Goal: Task Accomplishment & Management: Manage account settings

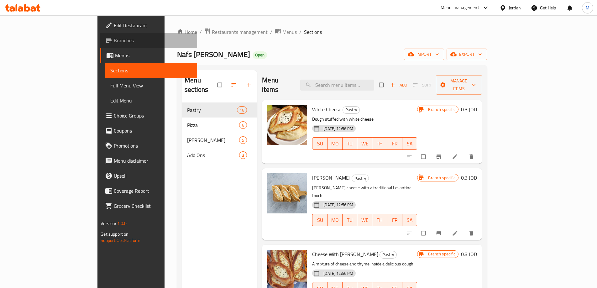
click at [114, 42] on span "Branches" at bounding box center [153, 41] width 78 height 8
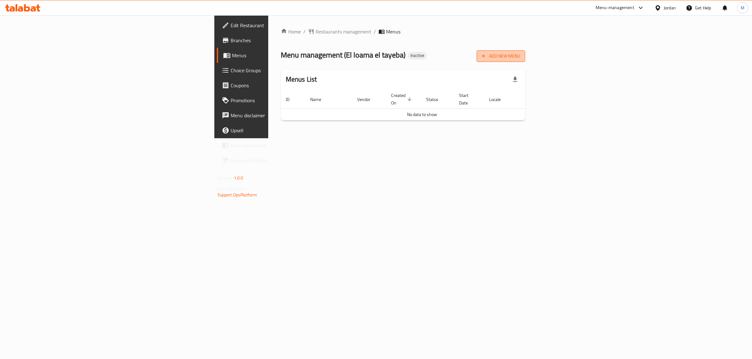
click at [520, 59] on span "Add New Menu" at bounding box center [500, 56] width 39 height 8
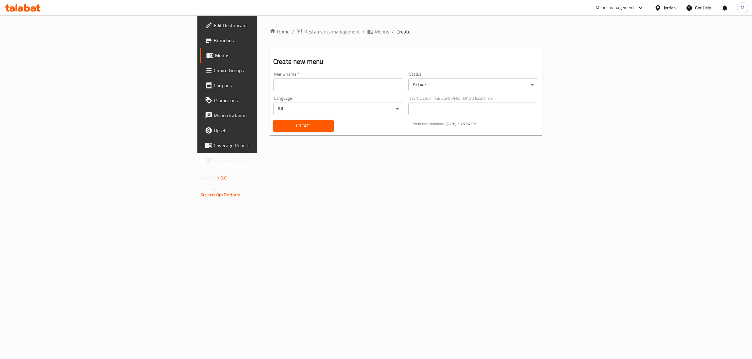
click at [271, 93] on div "Menu name   * Menu name *" at bounding box center [338, 82] width 135 height 24
click at [273, 86] on input "text" at bounding box center [338, 85] width 130 height 13
type input "[PERSON_NAME]"
click at [278, 125] on span "Create" at bounding box center [303, 126] width 50 height 8
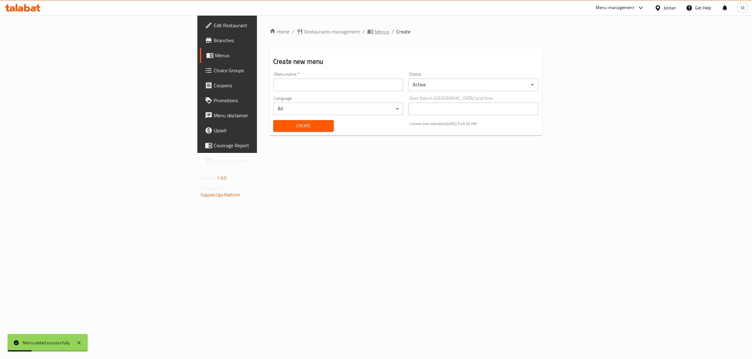
click at [375, 32] on span "Menus" at bounding box center [382, 32] width 14 height 8
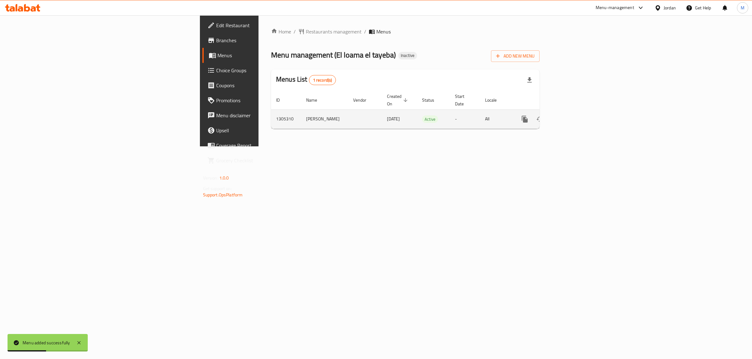
click at [572, 116] on icon "enhanced table" at bounding box center [570, 119] width 6 height 6
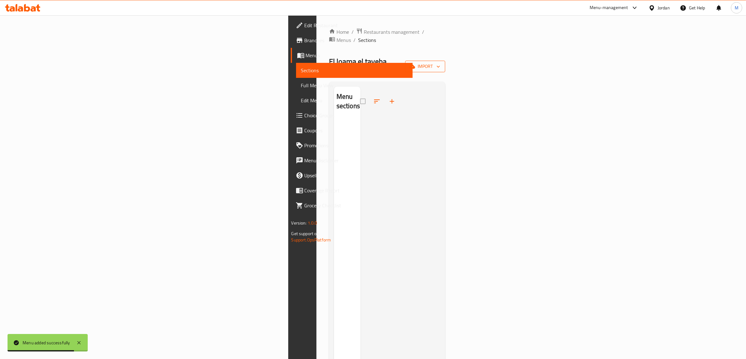
click at [415, 65] on icon "button" at bounding box center [412, 67] width 6 height 4
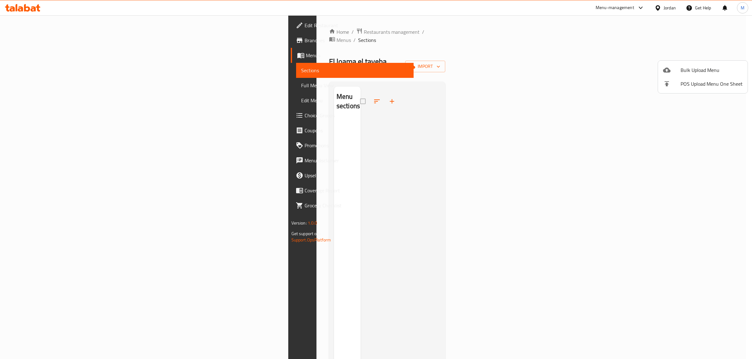
click at [693, 72] on span "Bulk Upload Menu" at bounding box center [711, 70] width 62 height 8
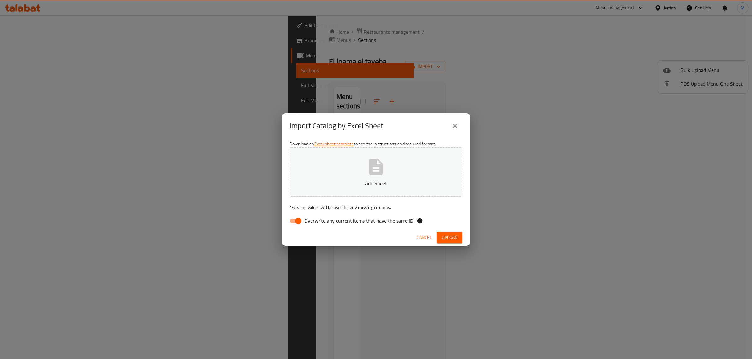
click at [294, 222] on input "Overwrite any current items that have the same ID." at bounding box center [298, 221] width 36 height 12
checkbox input "false"
click at [336, 184] on p "Add Sheet" at bounding box center [375, 184] width 153 height 8
click at [451, 231] on div "Cancel Upload" at bounding box center [376, 238] width 188 height 17
click at [448, 234] on span "Upload" at bounding box center [450, 238] width 16 height 8
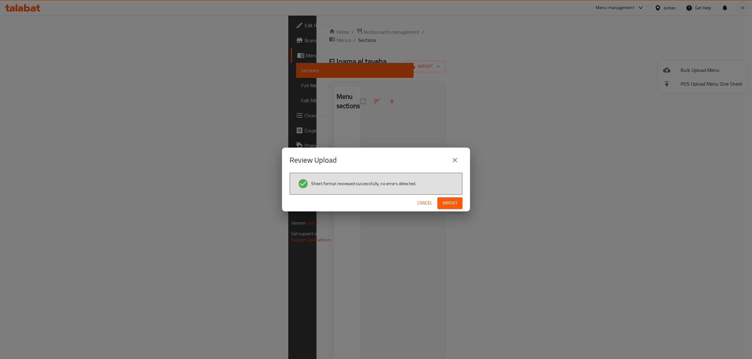
click at [455, 205] on span "Import" at bounding box center [449, 203] width 15 height 8
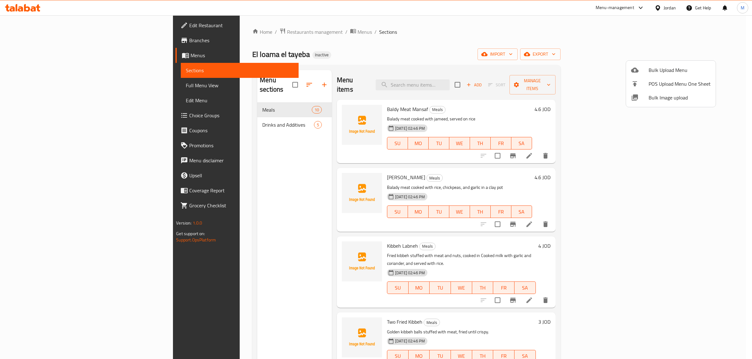
click at [602, 49] on div at bounding box center [376, 179] width 752 height 359
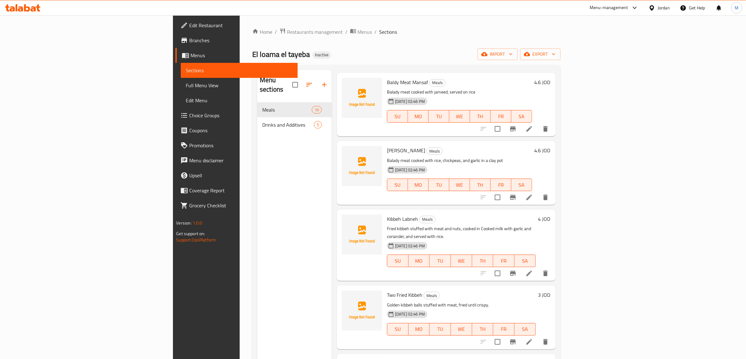
scroll to position [39, 0]
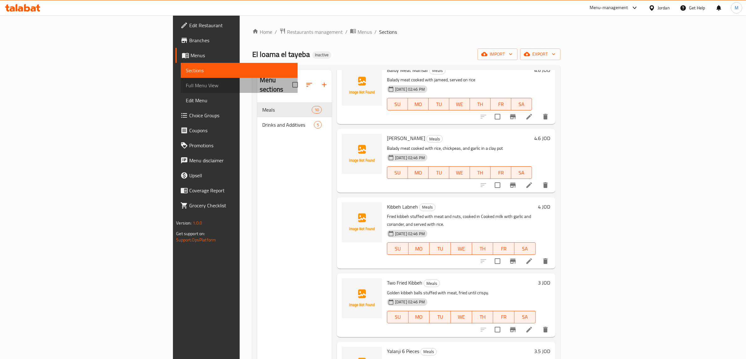
click at [186, 88] on span "Full Menu View" at bounding box center [239, 86] width 107 height 8
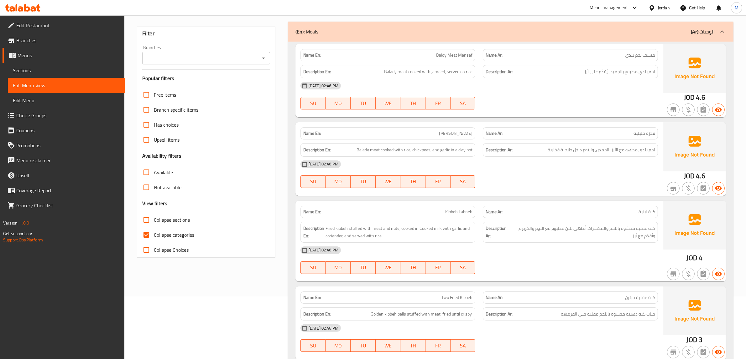
scroll to position [117, 0]
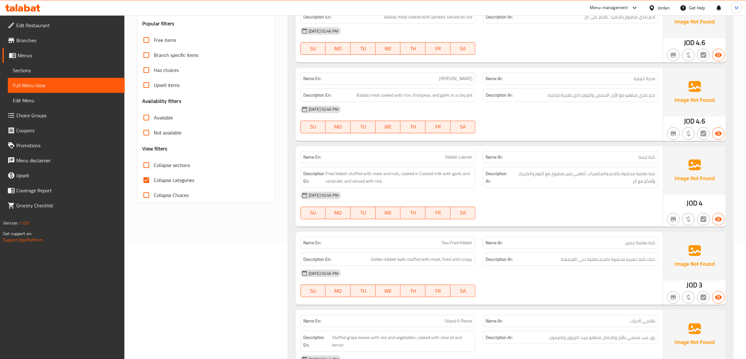
click at [165, 184] on span "Collapse categories" at bounding box center [174, 181] width 40 height 8
click at [154, 184] on input "Collapse categories" at bounding box center [146, 180] width 15 height 15
checkbox input "false"
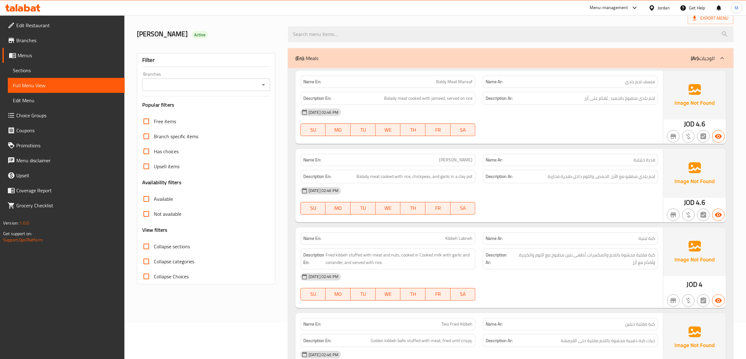
scroll to position [0, 0]
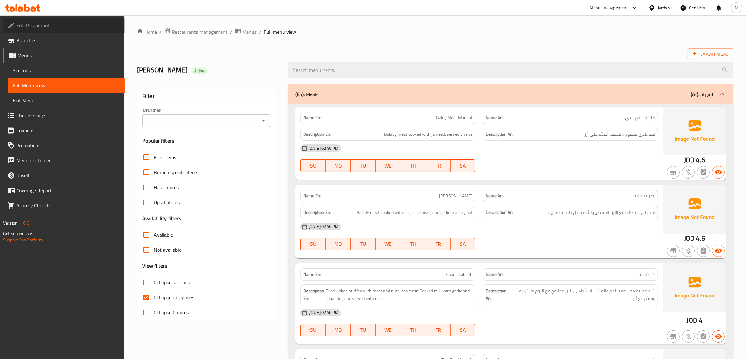
click at [41, 27] on span "Edit Restaurant" at bounding box center [67, 26] width 103 height 8
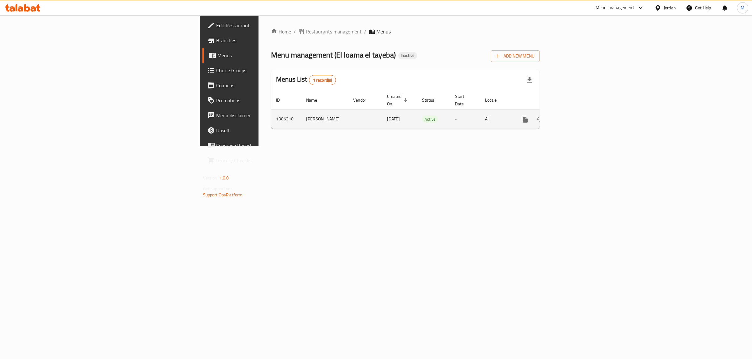
click at [573, 116] on icon "enhanced table" at bounding box center [570, 120] width 8 height 8
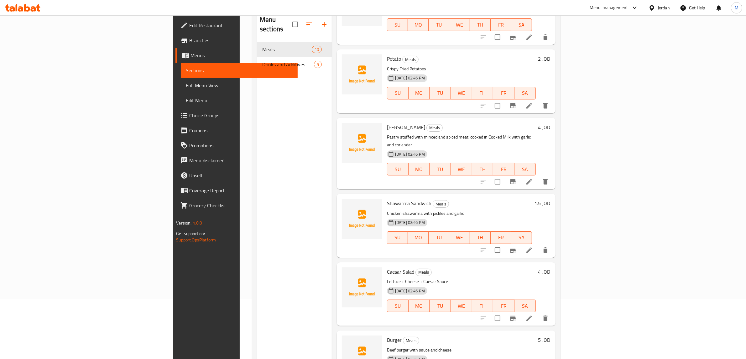
scroll to position [88, 0]
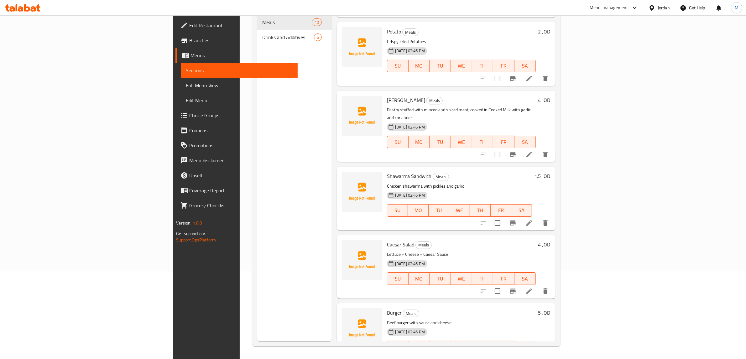
click at [538, 354] on li at bounding box center [529, 359] width 18 height 11
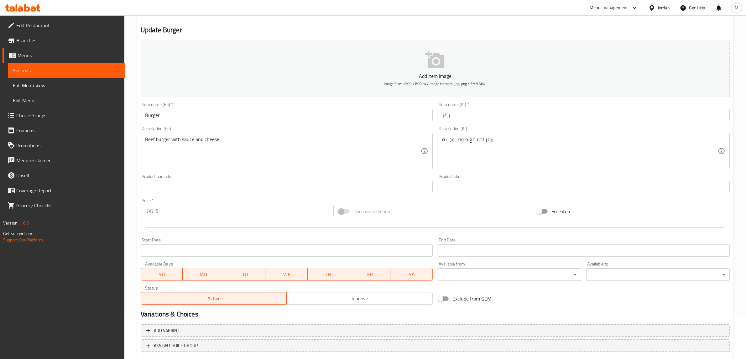
scroll to position [3, 0]
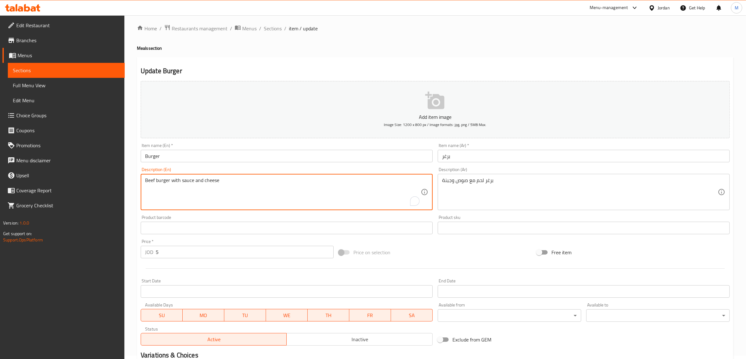
click at [144, 179] on div "Beef burger with sauce and cheese Description (En)" at bounding box center [287, 192] width 292 height 36
click at [147, 182] on textarea "Beef burger with sauce and cheese" at bounding box center [283, 193] width 276 height 30
click at [148, 182] on textarea "Beef burger with sauce and cheese" at bounding box center [283, 193] width 276 height 30
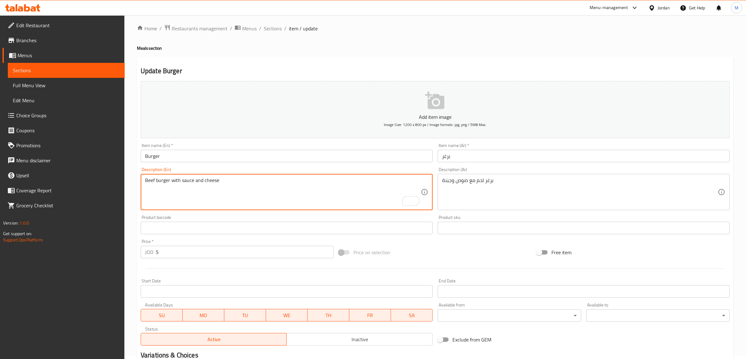
click at [148, 182] on textarea "Beef burger with sauce and cheese" at bounding box center [283, 193] width 276 height 30
click at [149, 180] on textarea "burger with sauce and cheese" at bounding box center [283, 193] width 276 height 30
click at [157, 180] on textarea "burger with sauce and cheese" at bounding box center [283, 193] width 276 height 30
click at [243, 186] on textarea "Burger meat with sauce and cheese" at bounding box center [283, 193] width 276 height 30
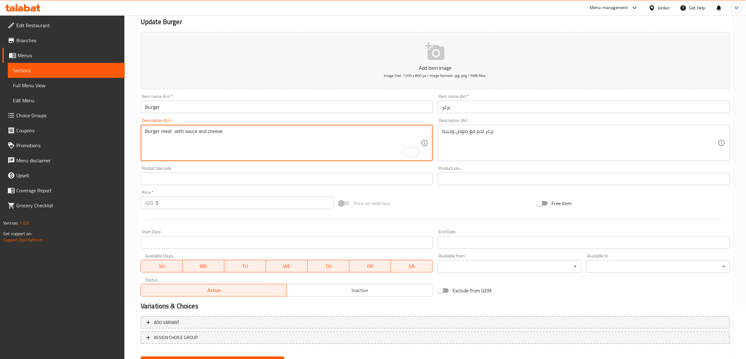
scroll to position [82, 0]
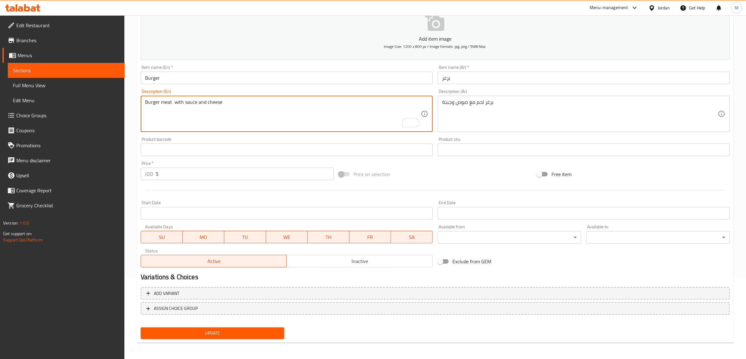
type textarea "Burger meat with sauce and cheese"
click at [229, 334] on span "Update" at bounding box center [212, 334] width 133 height 8
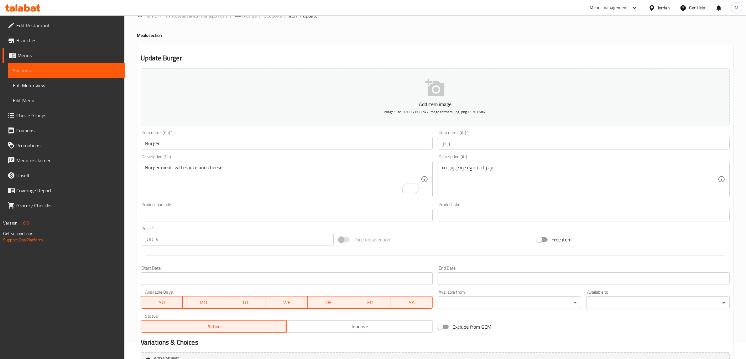
scroll to position [0, 0]
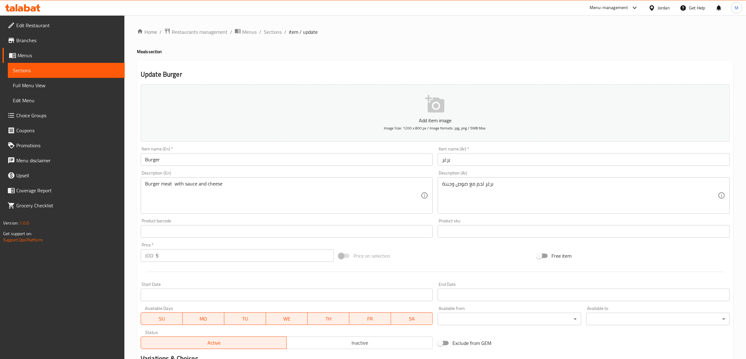
click at [45, 88] on span "Full Menu View" at bounding box center [66, 86] width 107 height 8
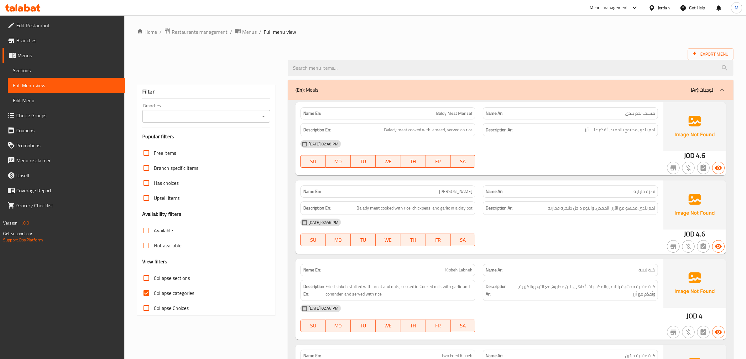
click at [157, 293] on span "Collapse categories" at bounding box center [174, 294] width 40 height 8
click at [154, 293] on input "Collapse categories" at bounding box center [146, 293] width 15 height 15
checkbox input "false"
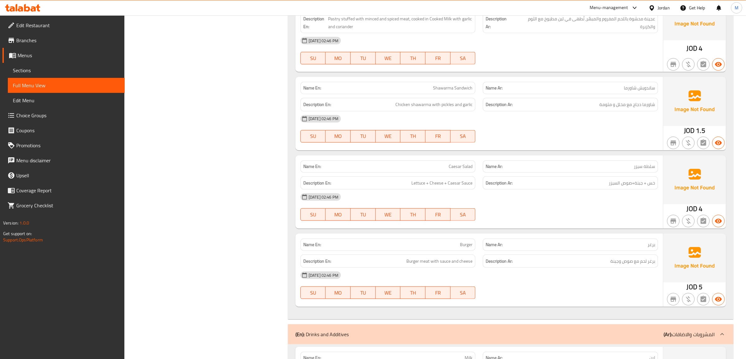
scroll to position [822, 0]
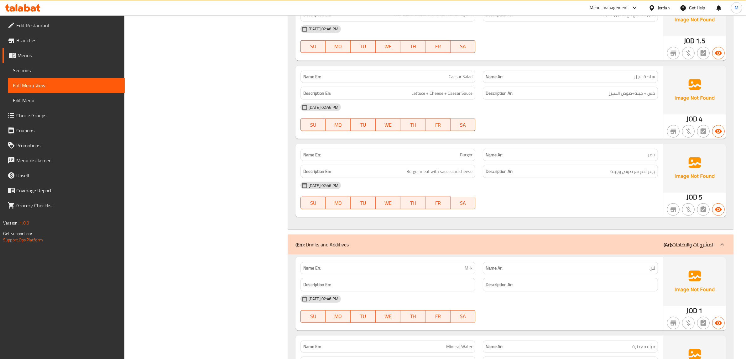
scroll to position [705, 0]
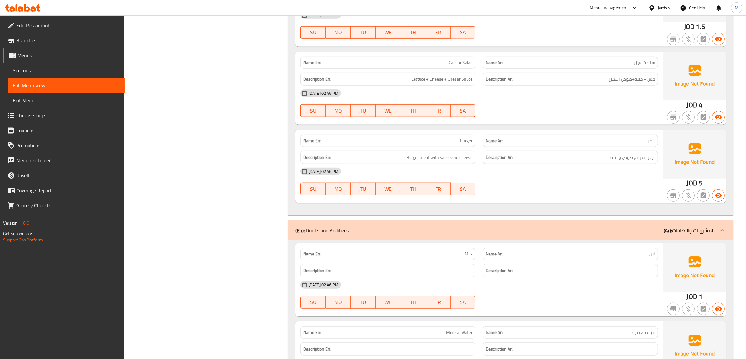
drag, startPoint x: 401, startPoint y: 158, endPoint x: 214, endPoint y: 173, distance: 188.1
click at [214, 173] on div "Filter Branches Branches Popular filters Free items Branch specific items Has c…" at bounding box center [208, 11] width 151 height 1271
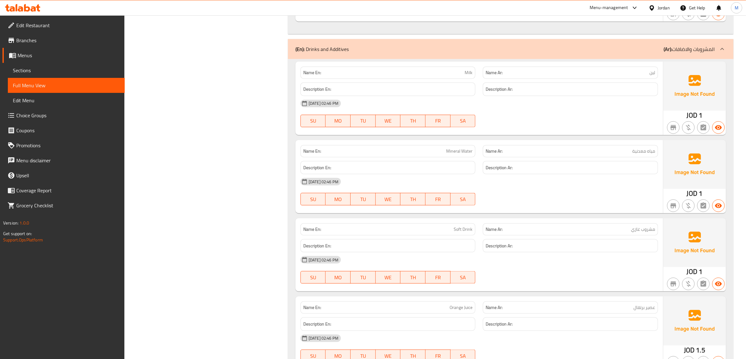
scroll to position [884, 0]
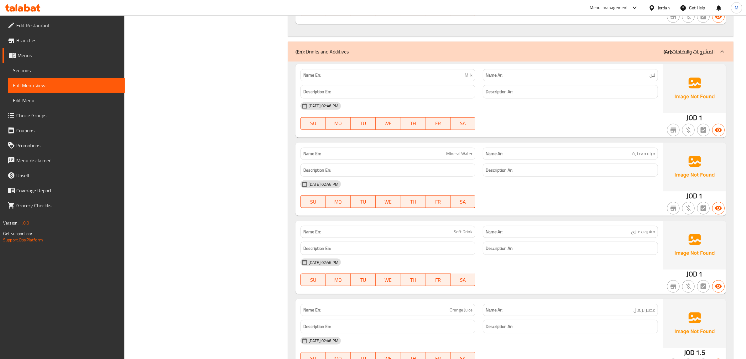
click at [57, 23] on span "Edit Restaurant" at bounding box center [67, 26] width 103 height 8
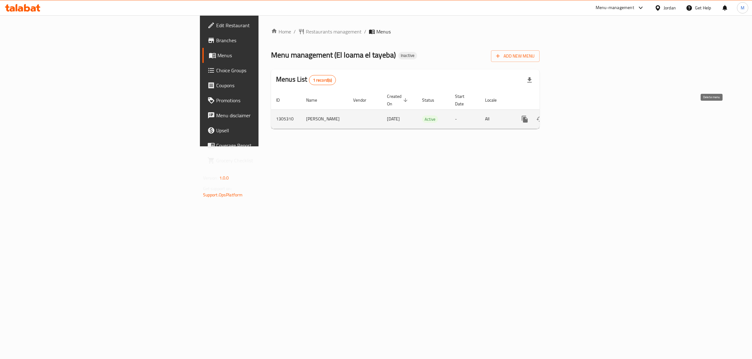
click at [557, 116] on icon "enhanced table" at bounding box center [554, 119] width 4 height 6
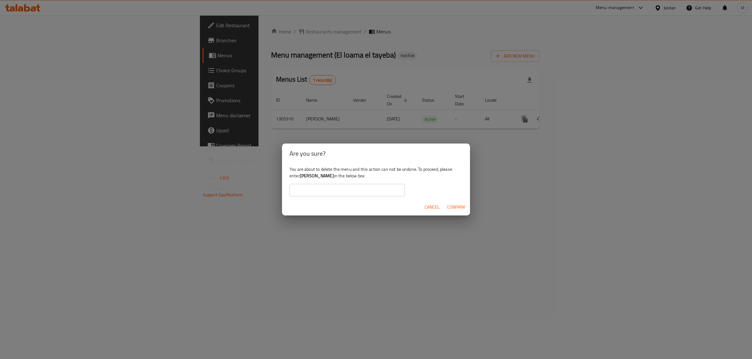
click at [450, 206] on span "Confirm" at bounding box center [456, 208] width 18 height 8
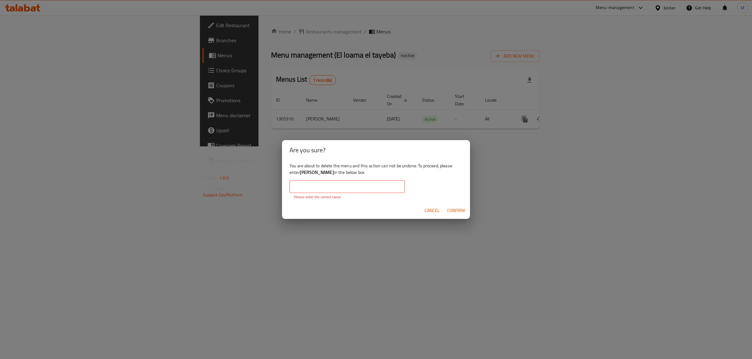
click at [437, 217] on div "Cancel Confirm" at bounding box center [376, 211] width 188 height 17
click at [435, 213] on span "Cancel" at bounding box center [431, 211] width 15 height 8
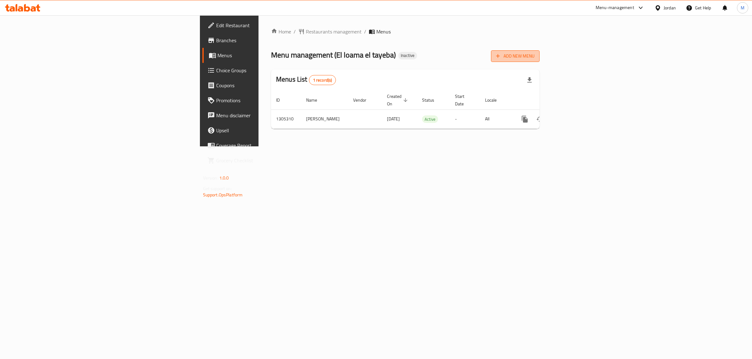
click at [534, 53] on span "Add New Menu" at bounding box center [515, 56] width 39 height 8
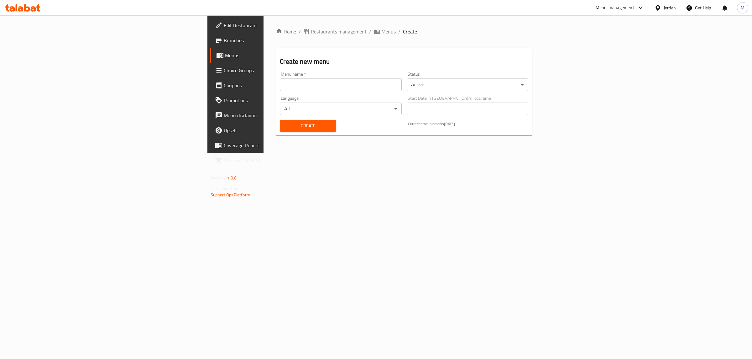
click at [280, 77] on div "Menu name   * Menu name *" at bounding box center [340, 81] width 121 height 19
click at [280, 90] on input "text" at bounding box center [340, 85] width 121 height 13
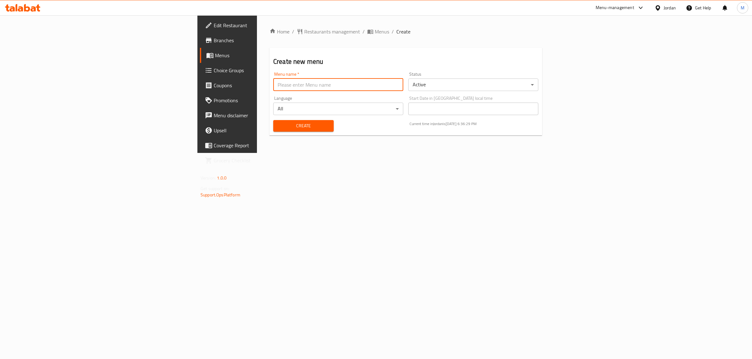
type input "[PERSON_NAME]"
click at [278, 128] on span "Create" at bounding box center [303, 126] width 50 height 8
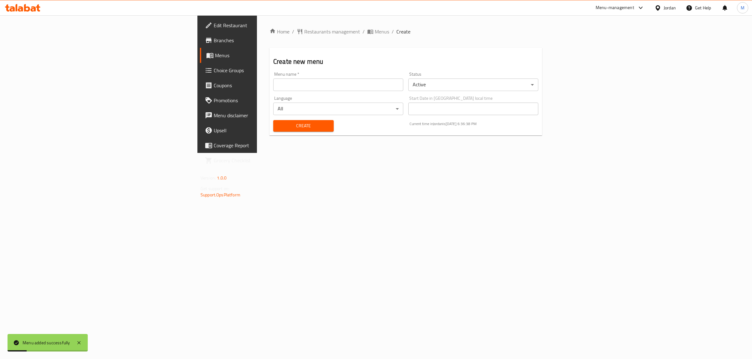
click at [200, 46] on link "Branches" at bounding box center [261, 40] width 123 height 15
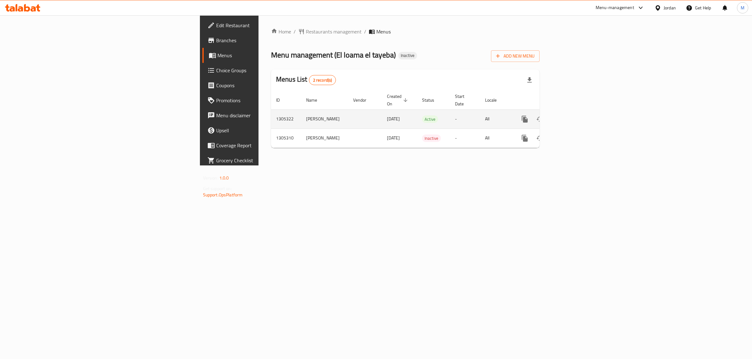
click at [558, 116] on icon "enhanced table" at bounding box center [555, 120] width 8 height 8
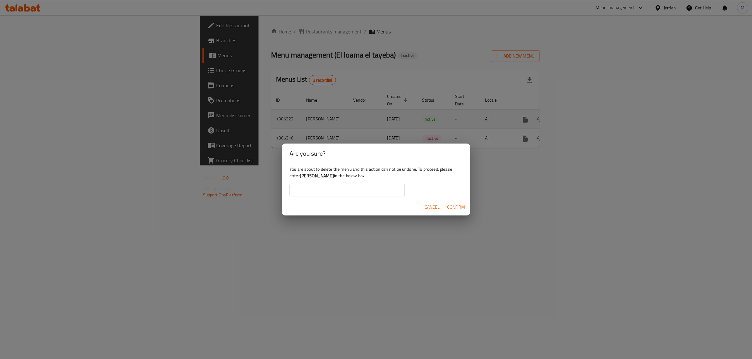
click at [714, 111] on div "Are you sure? You are about to delete the menu and this action can not be undon…" at bounding box center [376, 179] width 752 height 359
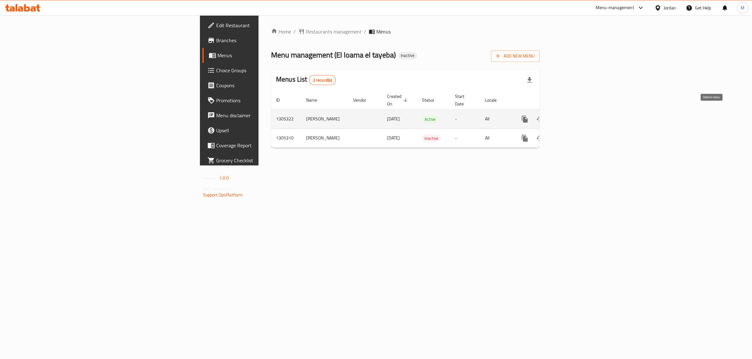
click at [557, 116] on icon "enhanced table" at bounding box center [554, 119] width 4 height 6
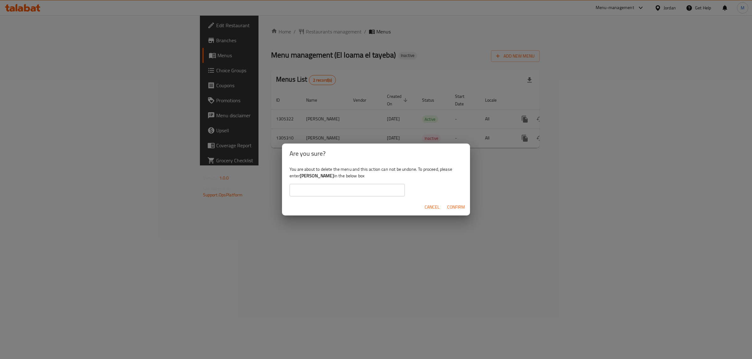
click at [361, 188] on input "text" at bounding box center [346, 190] width 115 height 13
type input "."
click at [453, 210] on span "Confirm" at bounding box center [456, 208] width 18 height 8
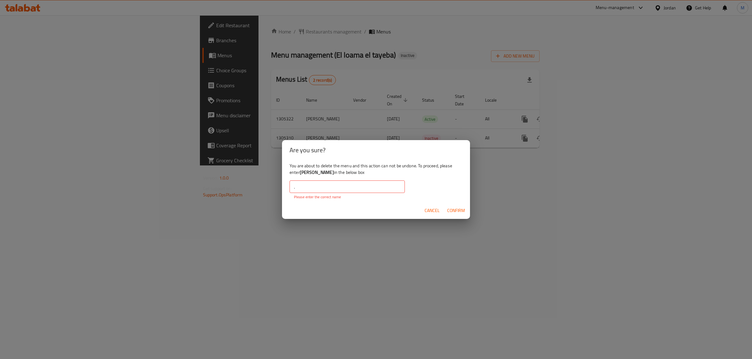
click at [453, 210] on span "Confirm" at bounding box center [456, 211] width 18 height 8
click at [372, 185] on input "." at bounding box center [346, 187] width 115 height 13
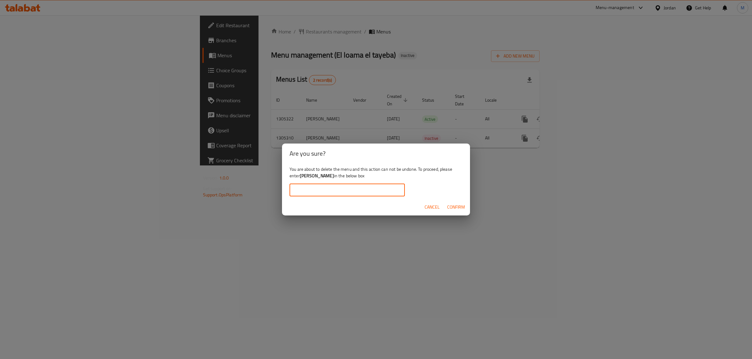
click at [320, 174] on b "[PERSON_NAME]" at bounding box center [317, 176] width 34 height 8
drag, startPoint x: 320, startPoint y: 174, endPoint x: 308, endPoint y: 176, distance: 12.9
click at [308, 176] on b "[PERSON_NAME]" at bounding box center [317, 176] width 34 height 8
copy b "[PERSON_NAME]"
click at [307, 186] on input "text" at bounding box center [346, 190] width 115 height 13
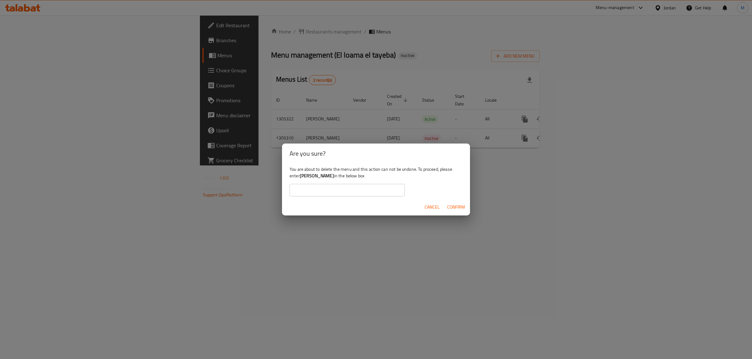
click at [307, 186] on input "text" at bounding box center [346, 190] width 115 height 13
paste input "[PERSON_NAME]"
type input "[PERSON_NAME]"
click at [449, 209] on span "Confirm" at bounding box center [456, 208] width 18 height 8
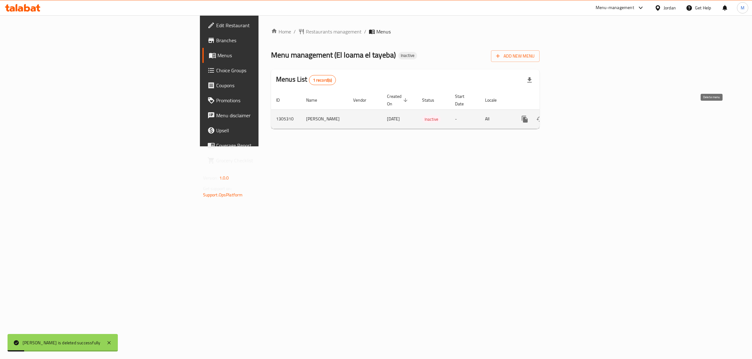
click at [557, 116] on icon "enhanced table" at bounding box center [554, 119] width 4 height 6
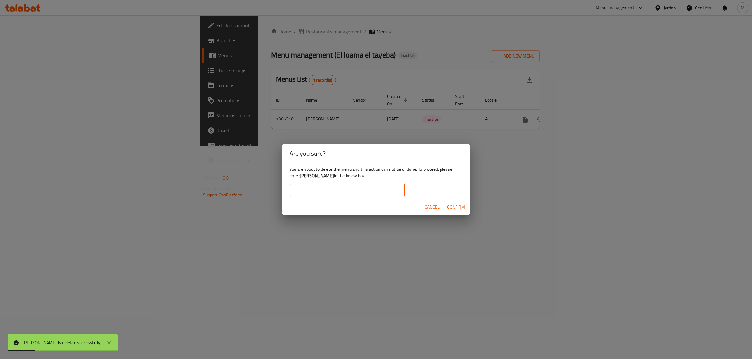
click at [349, 191] on input "text" at bounding box center [346, 190] width 115 height 13
paste input "[PERSON_NAME]"
type input "[PERSON_NAME]"
click at [450, 209] on span "Confirm" at bounding box center [456, 208] width 18 height 8
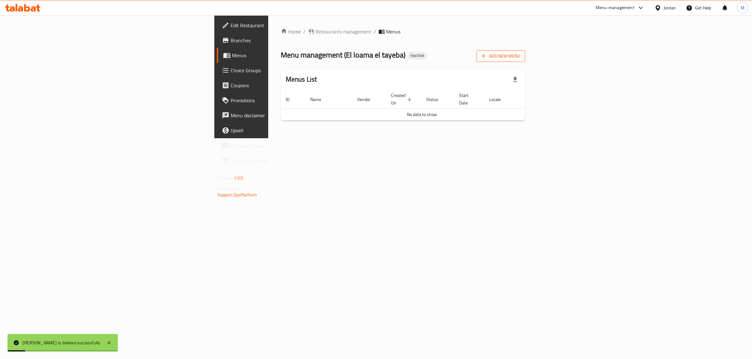
click at [520, 53] on span "Add New Menu" at bounding box center [500, 56] width 39 height 8
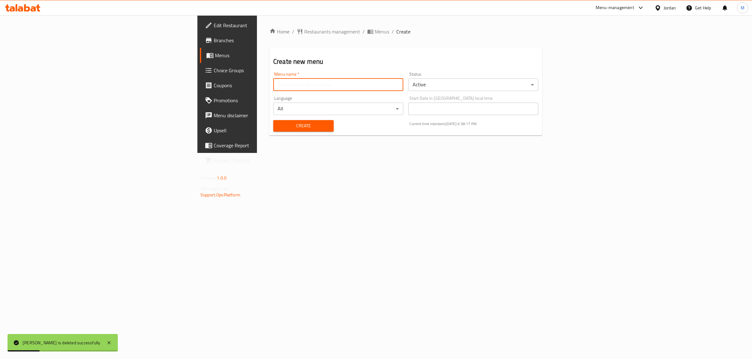
click at [273, 85] on input "text" at bounding box center [338, 85] width 130 height 13
type input "[PERSON_NAME]"
drag, startPoint x: 204, startPoint y: 124, endPoint x: 204, endPoint y: 131, distance: 6.9
click at [278, 124] on span "Create" at bounding box center [303, 126] width 50 height 8
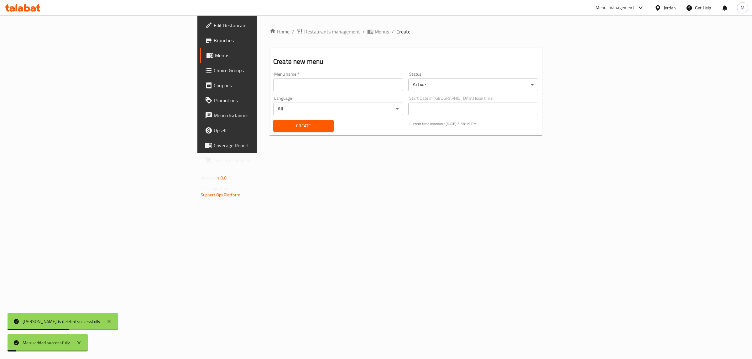
click at [375, 30] on span "Menus" at bounding box center [382, 32] width 14 height 8
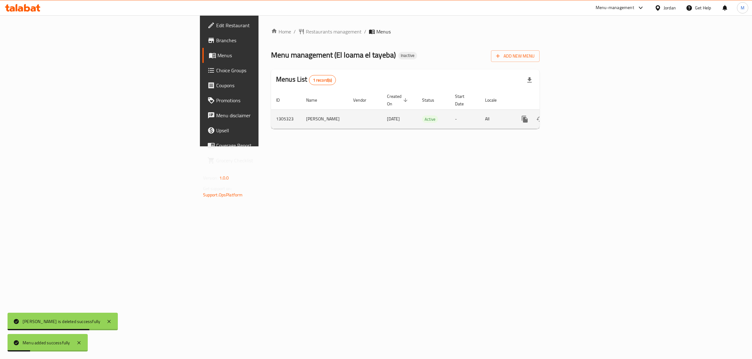
click at [577, 112] on link "enhanced table" at bounding box center [569, 119] width 15 height 15
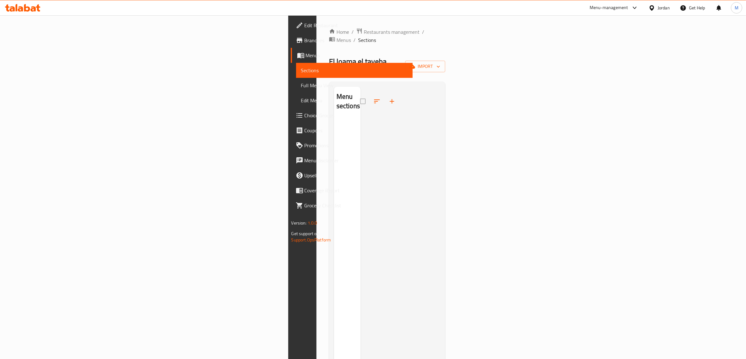
click at [360, 171] on div at bounding box center [400, 266] width 80 height 359
click at [440, 63] on span "import" at bounding box center [425, 67] width 30 height 8
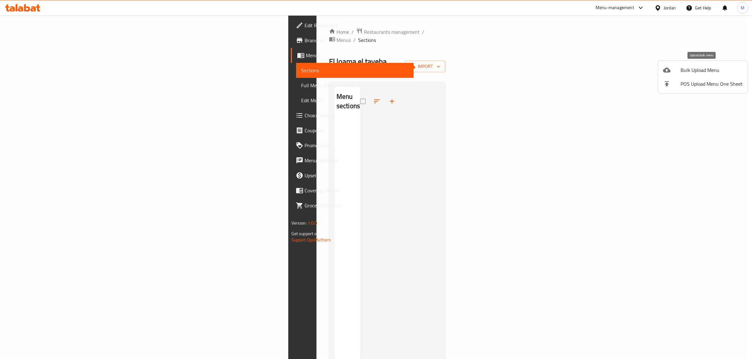
click at [708, 68] on span "Bulk Upload Menu" at bounding box center [711, 70] width 62 height 8
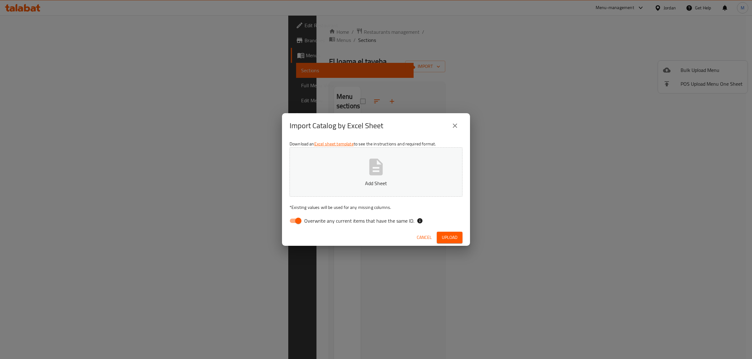
click at [320, 223] on span "Overwrite any current items that have the same ID." at bounding box center [359, 221] width 110 height 8
click at [316, 223] on input "Overwrite any current items that have the same ID." at bounding box center [298, 221] width 36 height 12
checkbox input "false"
click at [361, 182] on p "Add Sheet" at bounding box center [375, 184] width 153 height 8
click at [445, 235] on span "Upload" at bounding box center [450, 238] width 16 height 8
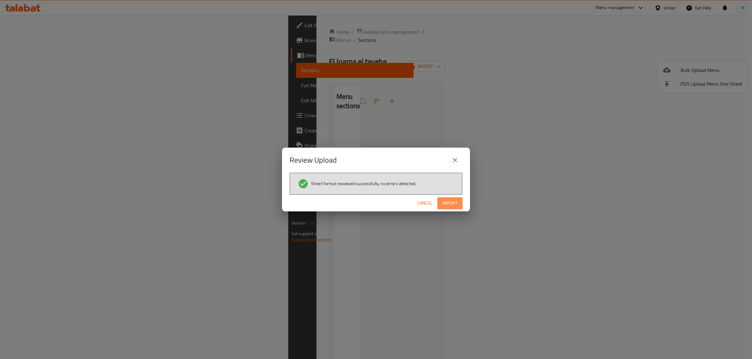
click at [441, 209] on button "Import" at bounding box center [449, 204] width 25 height 12
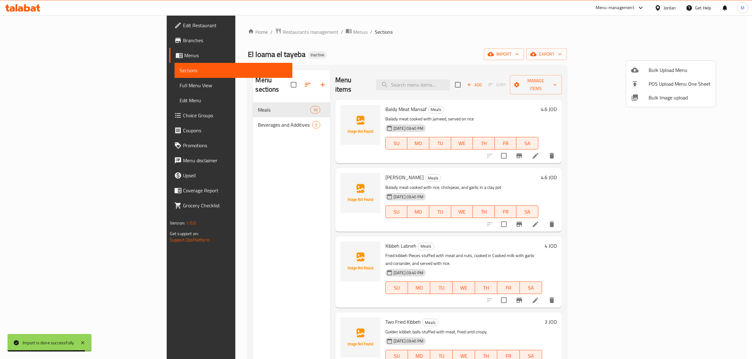
click at [28, 87] on div at bounding box center [376, 179] width 752 height 359
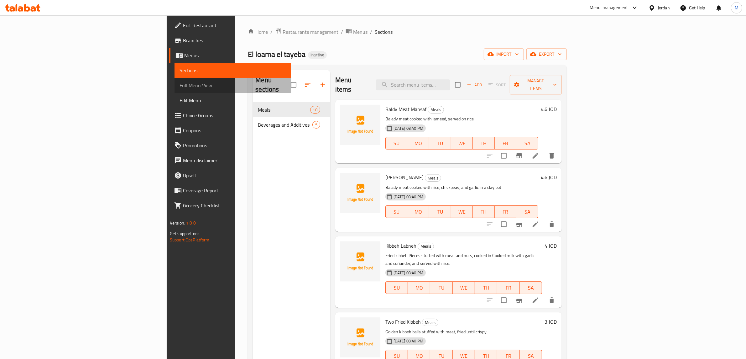
click at [179, 87] on span "Full Menu View" at bounding box center [232, 86] width 107 height 8
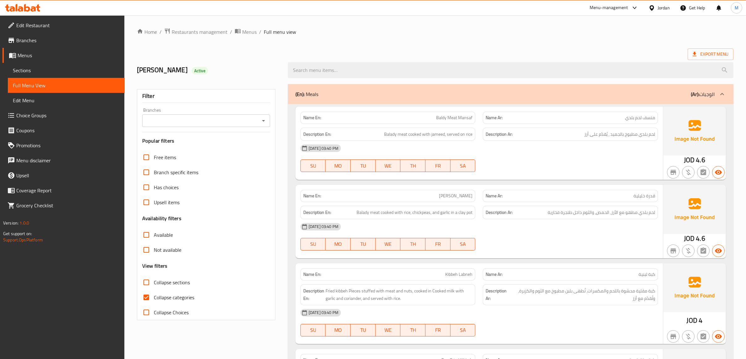
click at [153, 299] on input "Collapse categories" at bounding box center [146, 297] width 15 height 15
checkbox input "false"
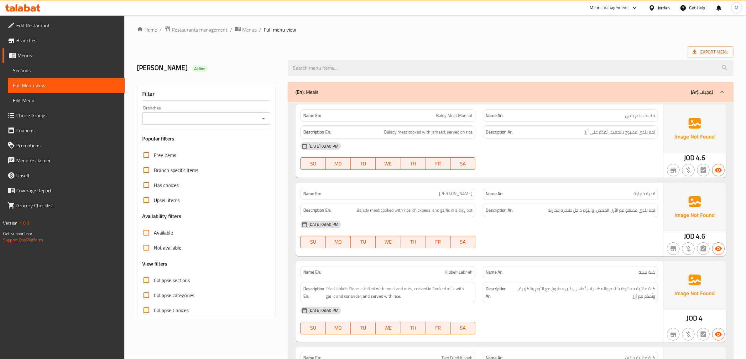
scroll to position [39, 0]
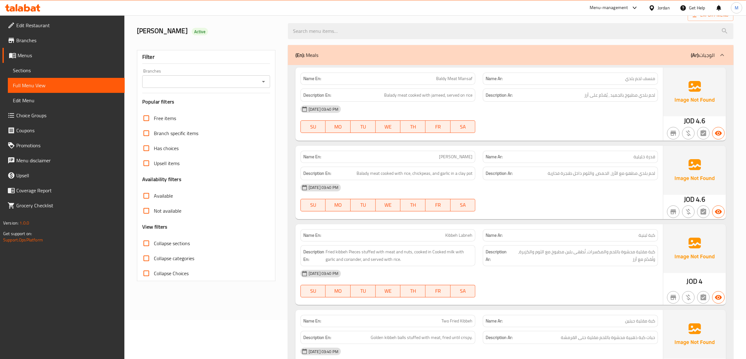
click at [632, 77] on span "منسف لحم بلدي" at bounding box center [640, 78] width 30 height 7
click at [627, 79] on span "منسف لحم بلدي" at bounding box center [640, 78] width 30 height 7
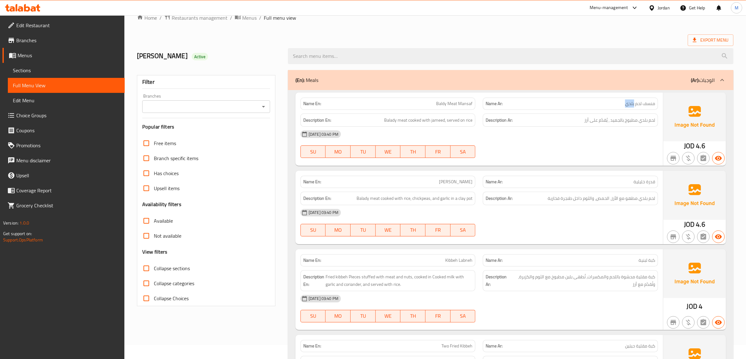
scroll to position [0, 0]
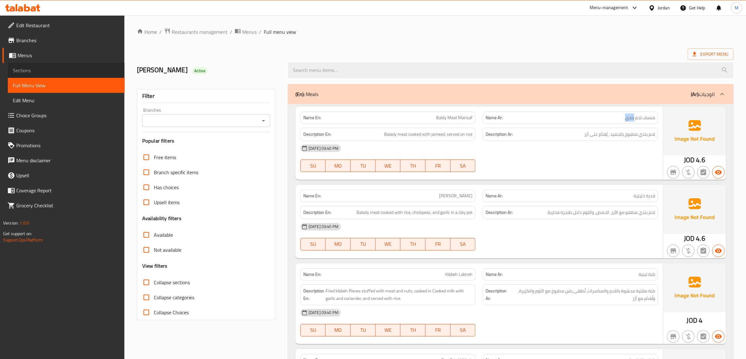
click at [46, 71] on span "Sections" at bounding box center [66, 71] width 107 height 8
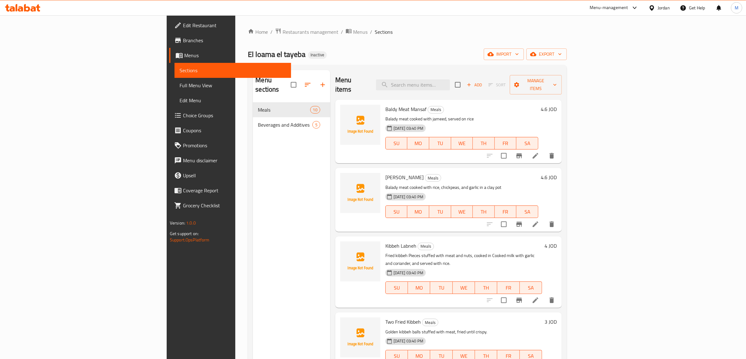
click at [544, 151] on li at bounding box center [535, 155] width 18 height 11
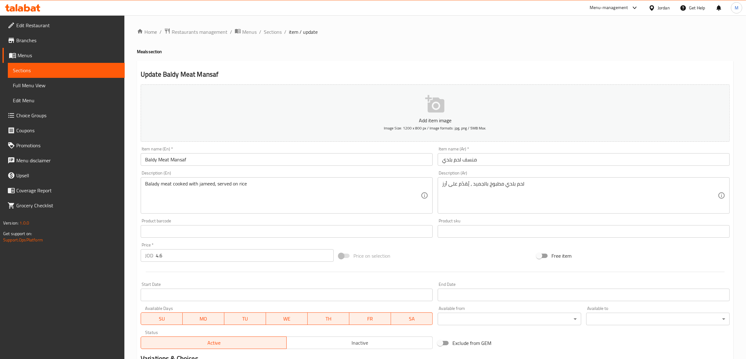
click at [151, 161] on input "Baldy Meat Mansaf" at bounding box center [287, 159] width 292 height 13
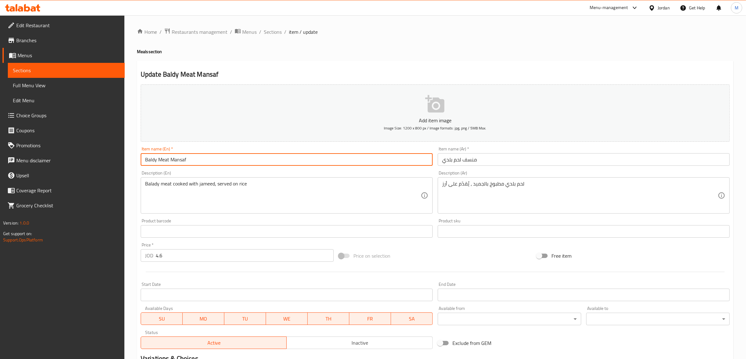
click at [151, 161] on input "Baldy Meat Mansaf" at bounding box center [287, 159] width 292 height 13
paste input "adi"
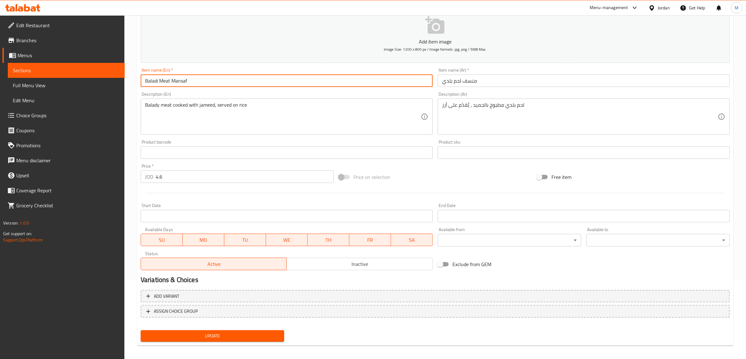
scroll to position [82, 0]
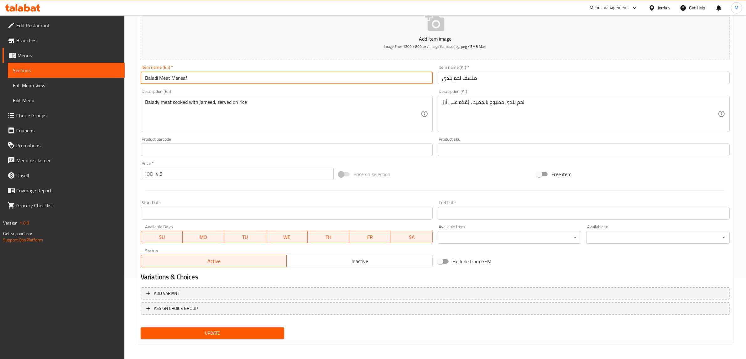
type input "Baladi Meat Mansaf"
click at [193, 337] on button "Update" at bounding box center [212, 334] width 143 height 12
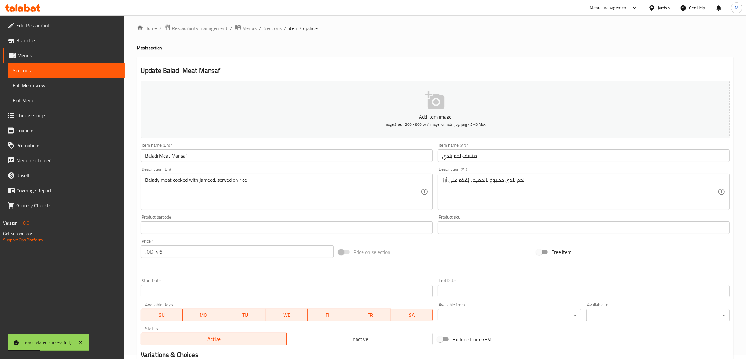
scroll to position [0, 0]
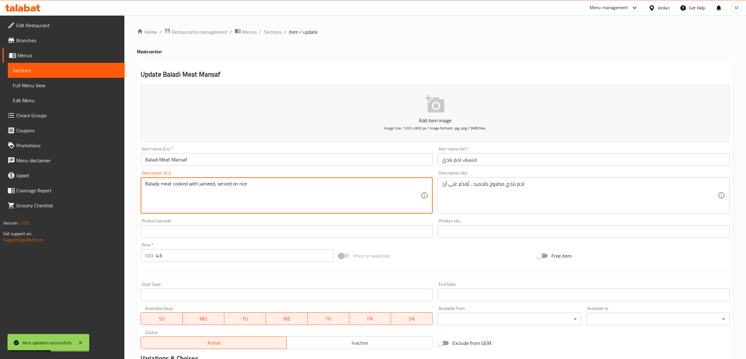
click at [152, 185] on textarea "Balady meat cooked with jameed, served on rice" at bounding box center [283, 196] width 276 height 30
paste textarea "i"
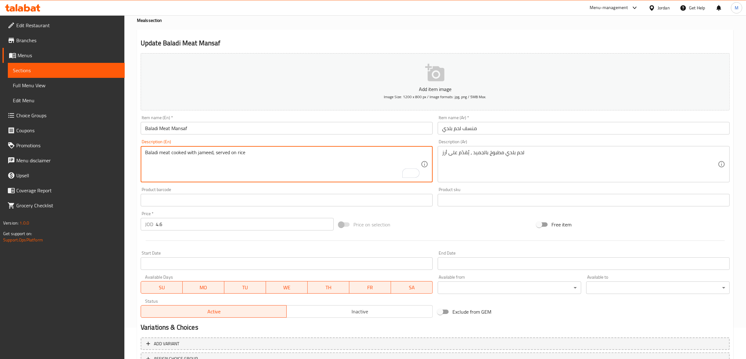
scroll to position [78, 0]
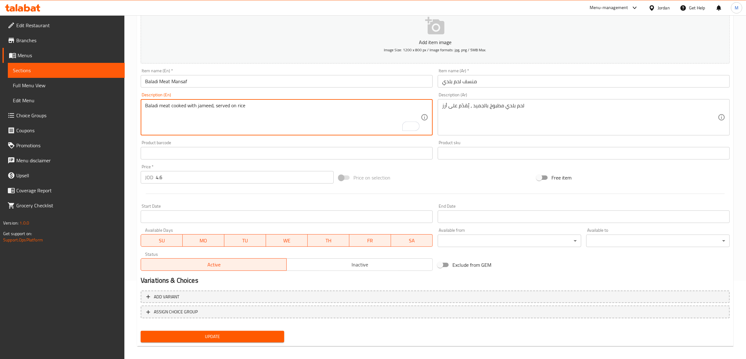
type textarea "Baladi meat cooked with jameed, served on rice"
click at [203, 334] on span "Update" at bounding box center [212, 337] width 133 height 8
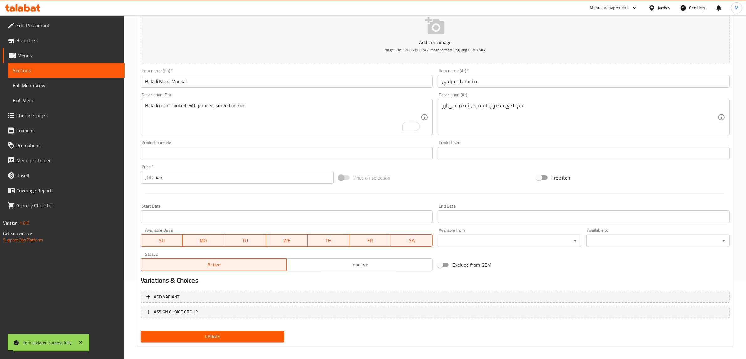
scroll to position [0, 0]
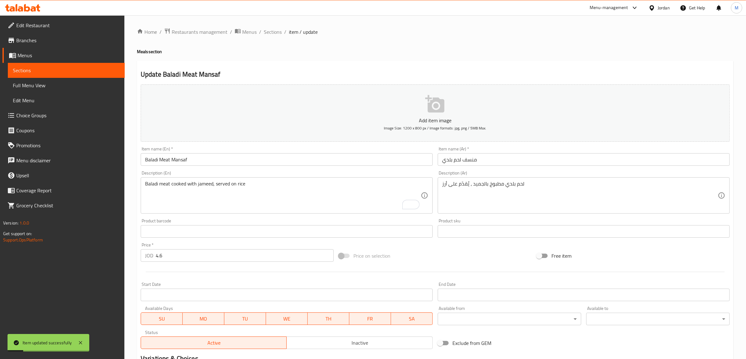
click at [52, 68] on span "Sections" at bounding box center [66, 71] width 107 height 8
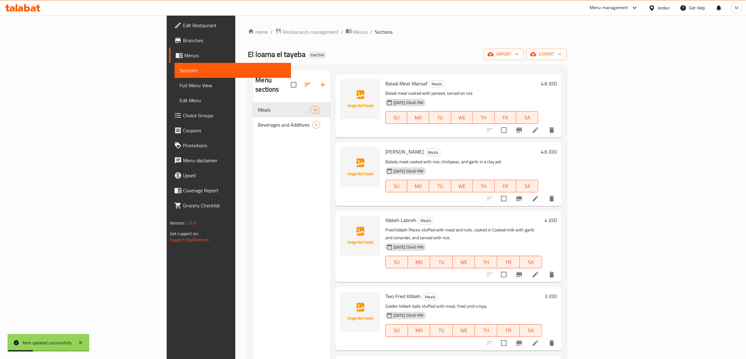
scroll to position [39, 0]
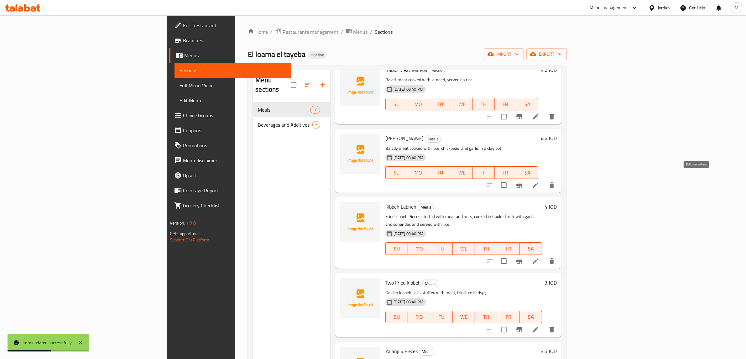
click at [539, 182] on icon at bounding box center [535, 186] width 8 height 8
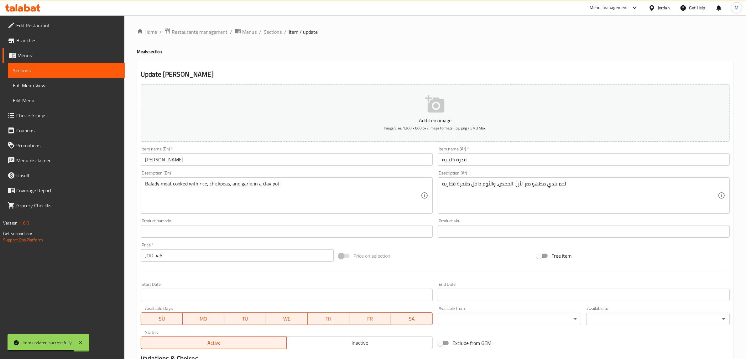
click at [151, 184] on textarea "Balady meat cooked with rice, chickpeas, and garlic in a clay pot" at bounding box center [283, 196] width 276 height 30
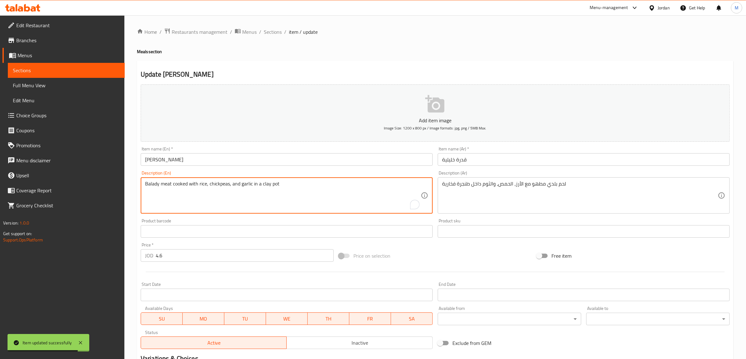
click at [151, 185] on textarea "Balady meat cooked with rice, chickpeas, and garlic in a clay pot" at bounding box center [283, 196] width 276 height 30
click at [154, 196] on textarea "Balady meat cooked with rice, chickpeas, and garlic in a clay pot" at bounding box center [283, 196] width 276 height 30
click at [148, 186] on textarea "Balady meat cooked with rice, chickpeas, and garlic in a clay pot" at bounding box center [283, 196] width 276 height 30
paste textarea "i"
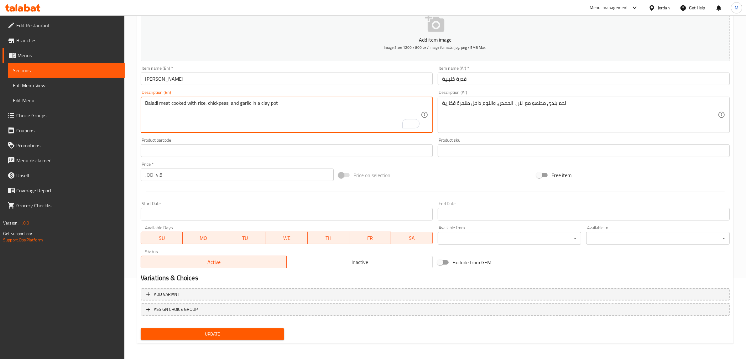
scroll to position [82, 0]
type textarea "Baladi meat cooked with rice, chickpeas, and garlic in a clay pot"
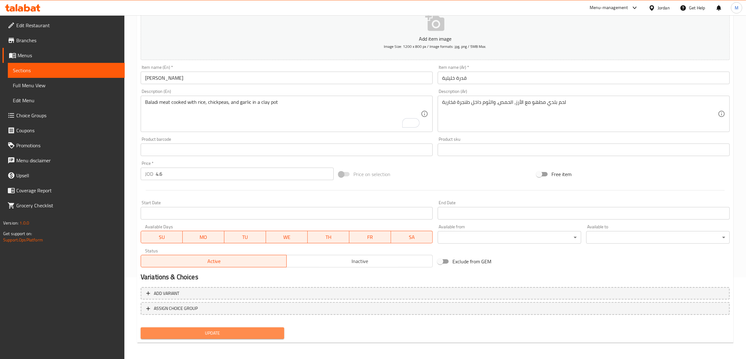
click at [197, 336] on span "Update" at bounding box center [212, 334] width 133 height 8
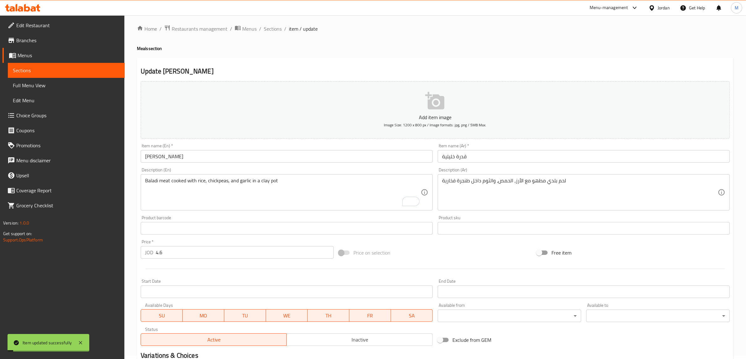
scroll to position [0, 0]
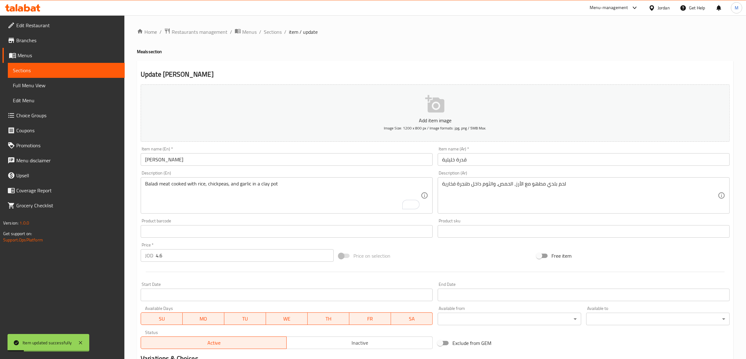
click at [71, 71] on span "Sections" at bounding box center [66, 71] width 107 height 8
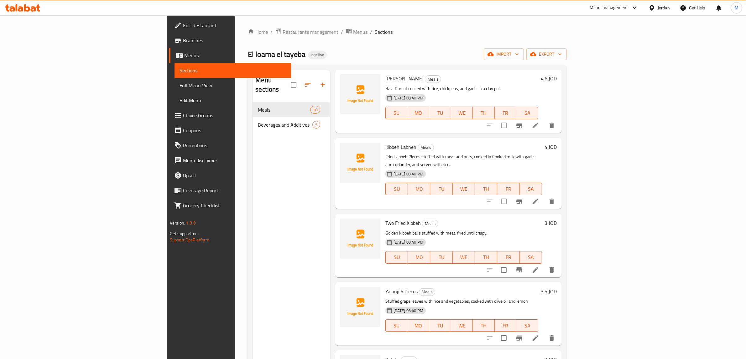
scroll to position [117, 0]
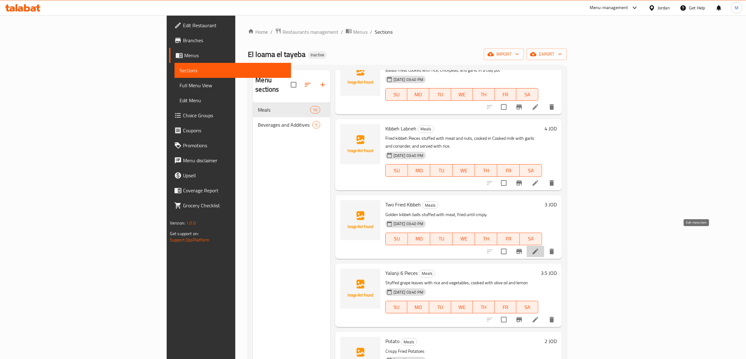
click at [538, 249] on icon at bounding box center [535, 252] width 6 height 6
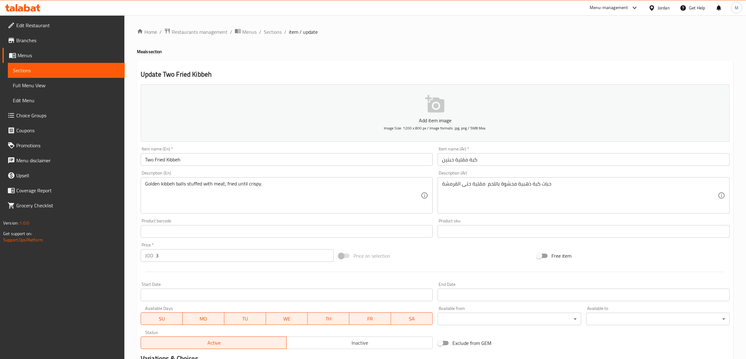
scroll to position [39, 0]
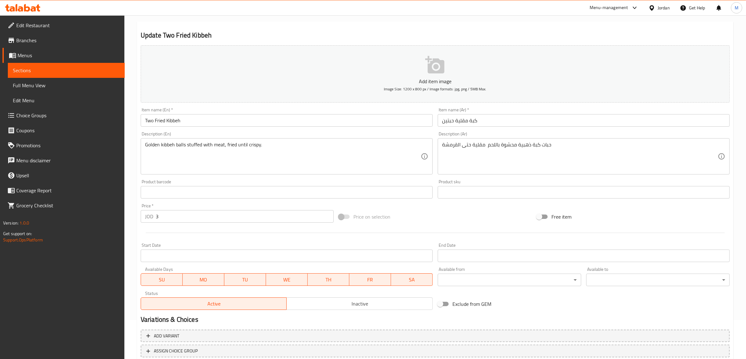
click at [152, 121] on input "Two Fried Kibbeh" at bounding box center [287, 120] width 292 height 13
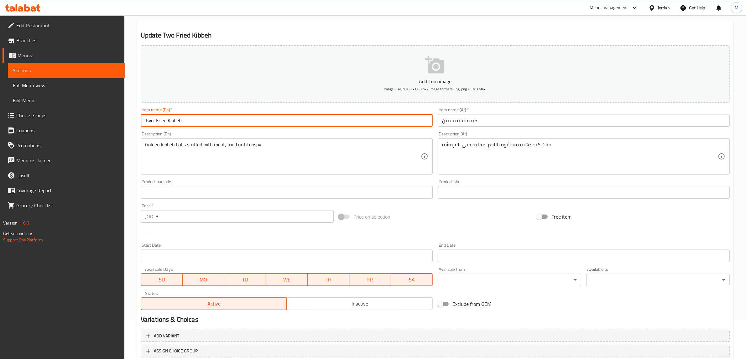
paste input "Pieces"
type input "Two Pieces Fried Kibbeh"
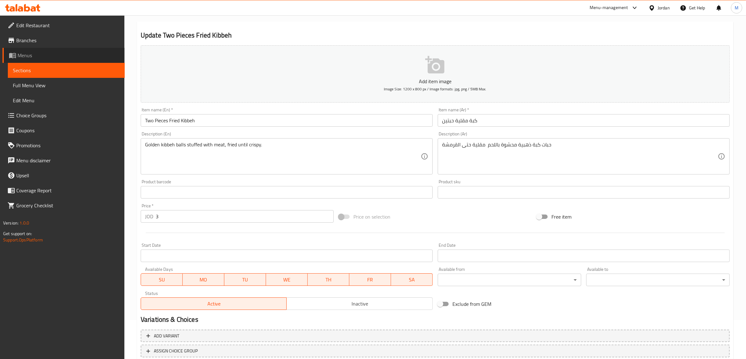
click at [55, 52] on span "Menus" at bounding box center [69, 56] width 102 height 8
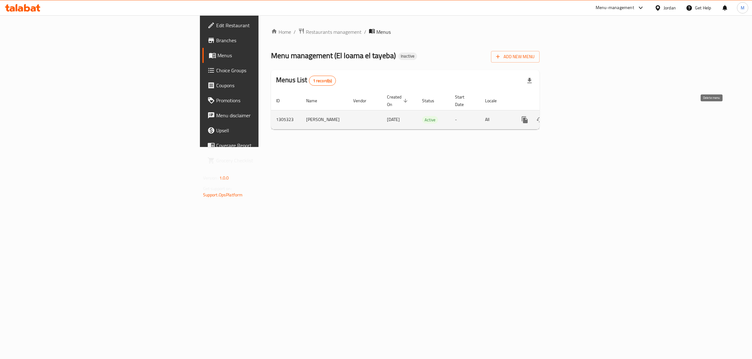
click at [562, 112] on button "enhanced table" at bounding box center [554, 119] width 15 height 15
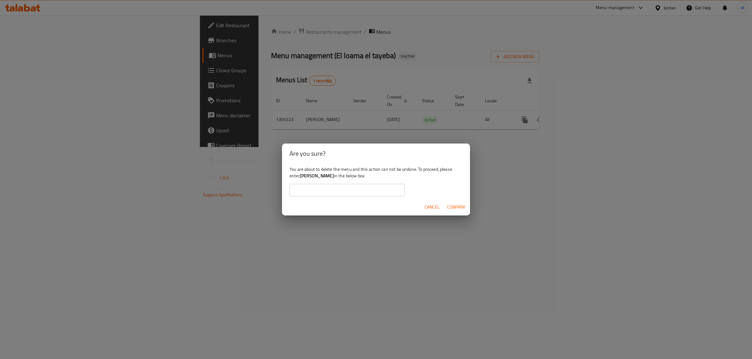
click at [315, 178] on b "[PERSON_NAME]" at bounding box center [317, 176] width 34 height 8
drag, startPoint x: 315, startPoint y: 178, endPoint x: 307, endPoint y: 179, distance: 8.2
click at [307, 179] on b "[PERSON_NAME]" at bounding box center [317, 176] width 34 height 8
copy b "[PERSON_NAME]"
click at [344, 194] on input "text" at bounding box center [346, 190] width 115 height 13
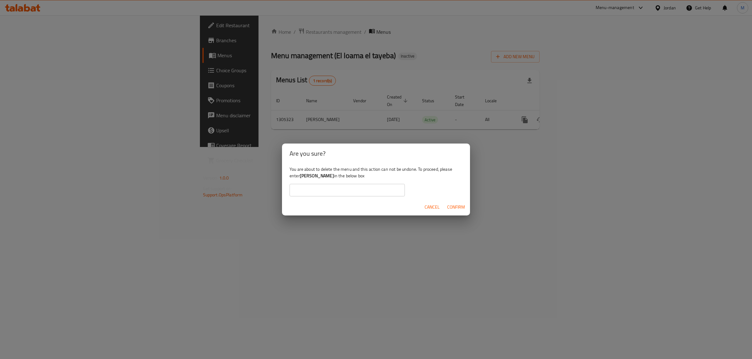
paste input "[PERSON_NAME]"
type input "[PERSON_NAME]"
click at [449, 206] on span "Confirm" at bounding box center [456, 208] width 18 height 8
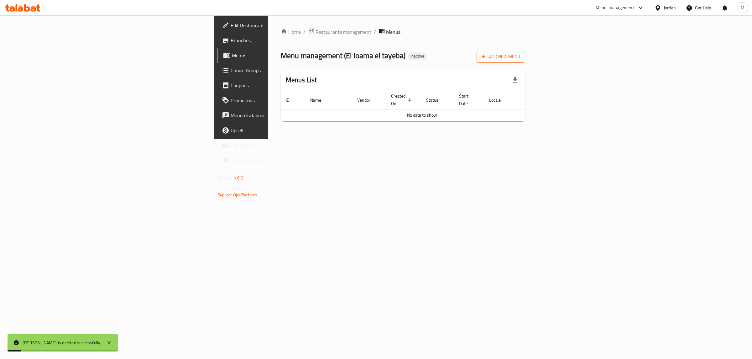
click at [520, 57] on span "Add New Menu" at bounding box center [500, 57] width 39 height 8
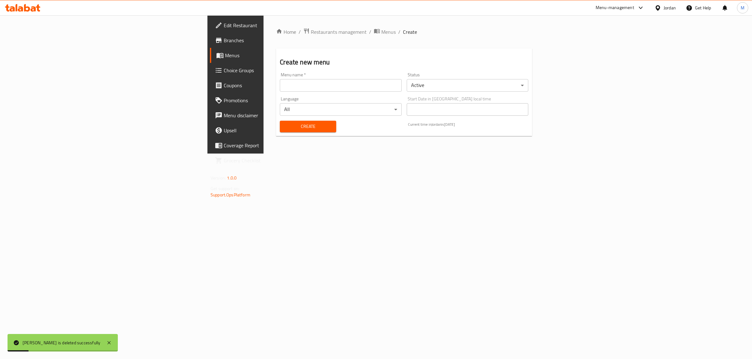
drag, startPoint x: 235, startPoint y: 82, endPoint x: 232, endPoint y: 91, distance: 9.3
click at [280, 81] on input "text" at bounding box center [340, 85] width 121 height 13
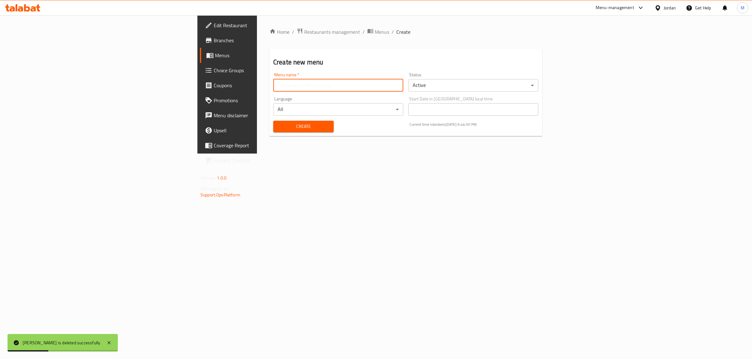
type input "[PERSON_NAME]"
click at [273, 121] on button "Create" at bounding box center [303, 127] width 60 height 12
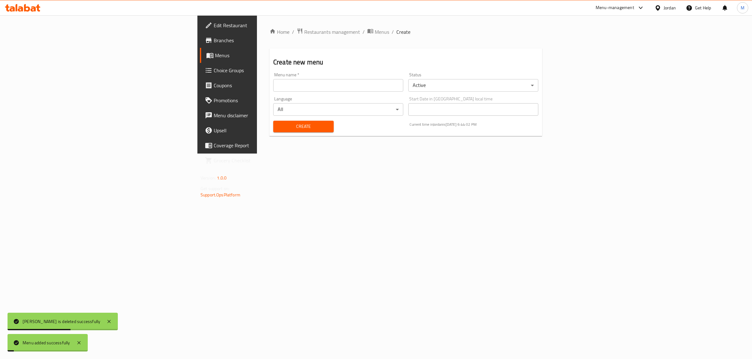
click at [215, 57] on span "Menus" at bounding box center [266, 56] width 103 height 8
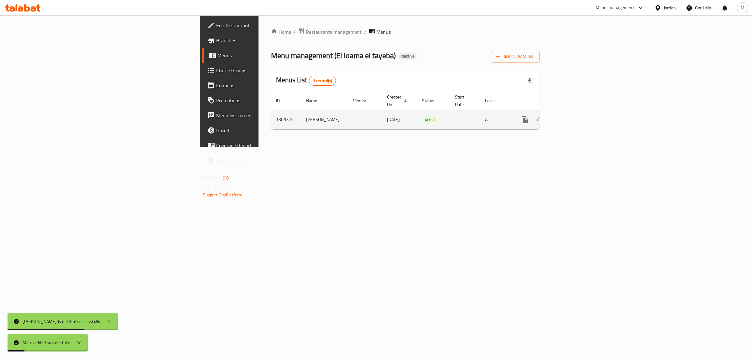
click at [573, 116] on icon "enhanced table" at bounding box center [570, 120] width 8 height 8
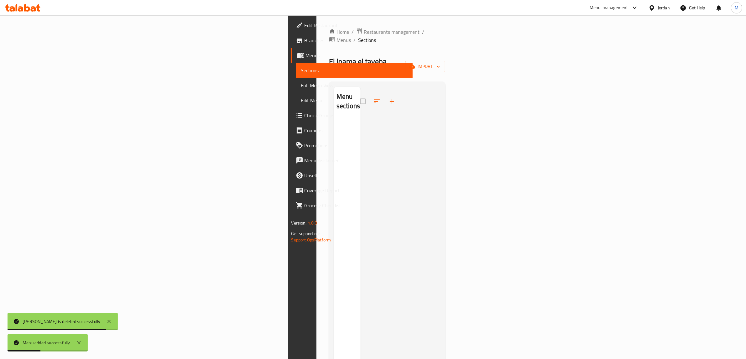
click at [445, 63] on div "Home / Restaurants management / Menus / Sections El loama el tayeba Inactive im…" at bounding box center [387, 239] width 116 height 423
click at [440, 63] on span "import" at bounding box center [425, 67] width 30 height 8
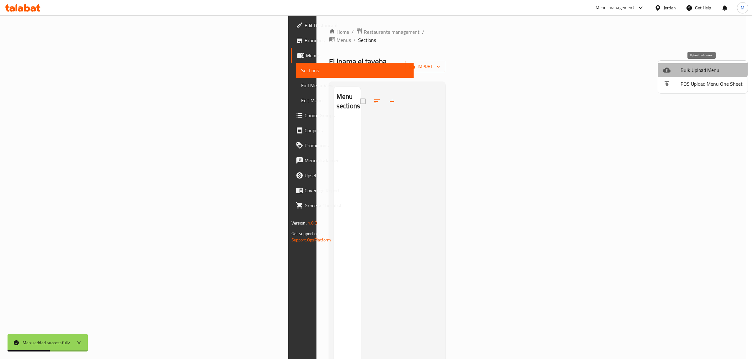
click at [690, 65] on li "Bulk Upload Menu" at bounding box center [703, 70] width 90 height 14
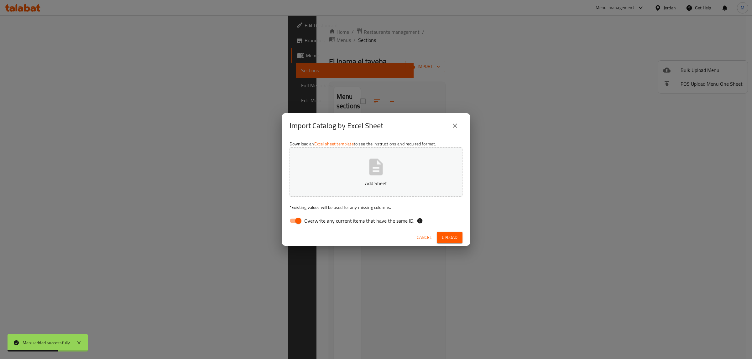
click at [312, 215] on label "Overwrite any current items that have the same ID." at bounding box center [350, 221] width 128 height 12
click at [312, 215] on input "Overwrite any current items that have the same ID." at bounding box center [298, 221] width 36 height 12
checkbox input "false"
click at [349, 187] on p "Add Sheet" at bounding box center [375, 184] width 153 height 8
click at [447, 237] on span "Upload" at bounding box center [450, 238] width 16 height 8
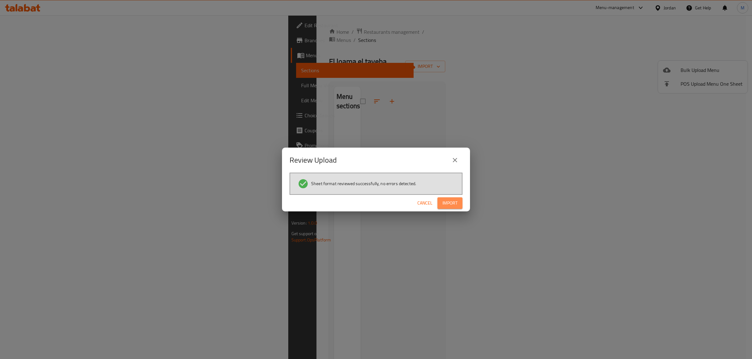
click at [452, 203] on span "Import" at bounding box center [449, 203] width 15 height 8
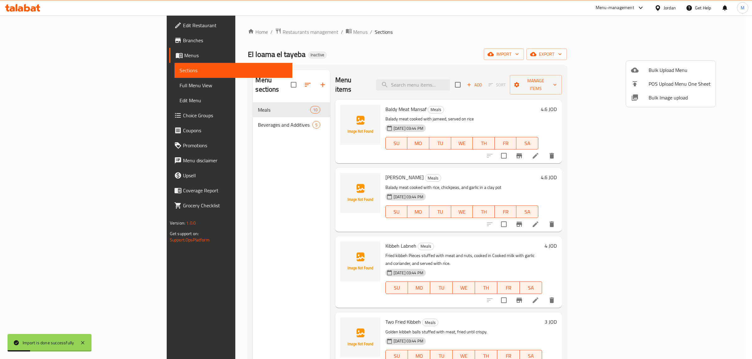
click at [56, 87] on div at bounding box center [376, 179] width 752 height 359
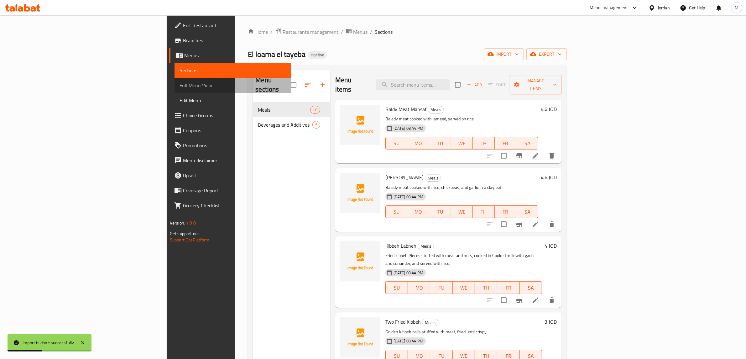
click at [179, 87] on span "Full Menu View" at bounding box center [232, 86] width 107 height 8
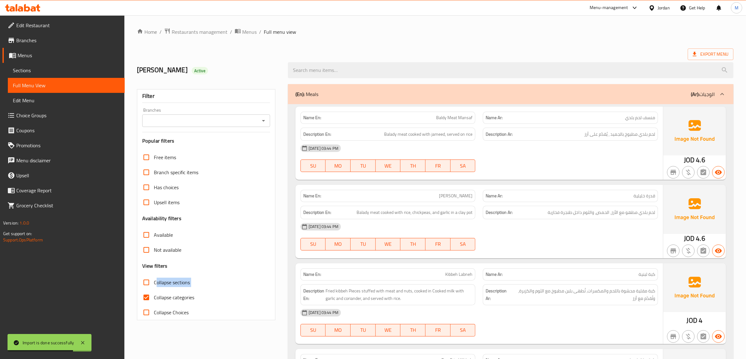
drag, startPoint x: 157, startPoint y: 286, endPoint x: 150, endPoint y: 305, distance: 20.3
click at [150, 305] on div "Free items Branch specific items Has choices Upsell items Availability filters …" at bounding box center [206, 235] width 128 height 170
click at [148, 295] on input "Collapse categories" at bounding box center [146, 297] width 15 height 15
checkbox input "false"
click at [86, 66] on link "Sections" at bounding box center [66, 70] width 117 height 15
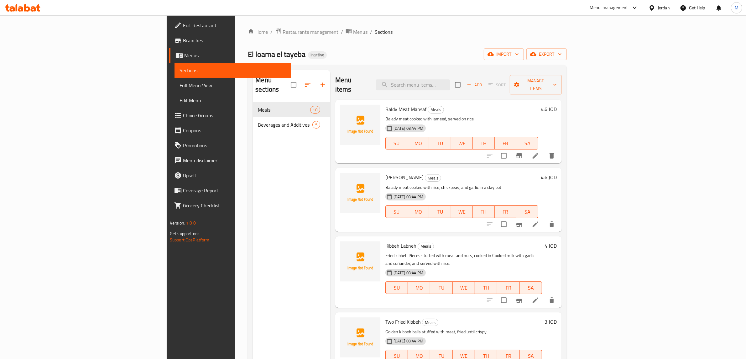
click at [544, 150] on li at bounding box center [535, 155] width 18 height 11
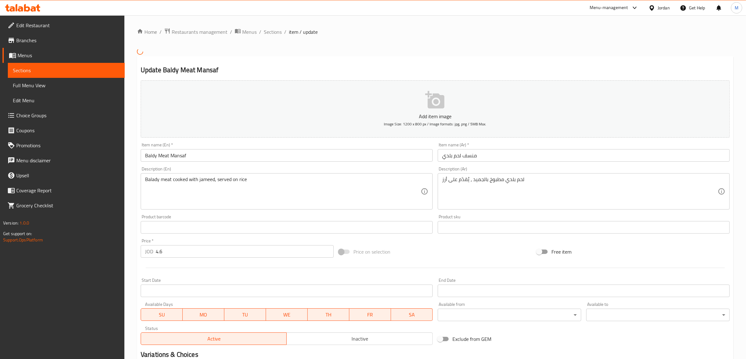
click at [154, 156] on input "Baldy Meat Mansaf" at bounding box center [287, 155] width 292 height 13
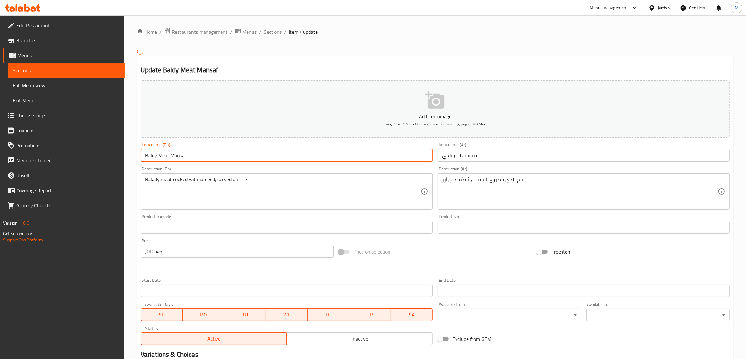
click at [154, 156] on input "Baldy Meat Mansaf" at bounding box center [287, 155] width 292 height 13
click at [156, 158] on input "Baldy Meat Mansaf" at bounding box center [287, 155] width 292 height 13
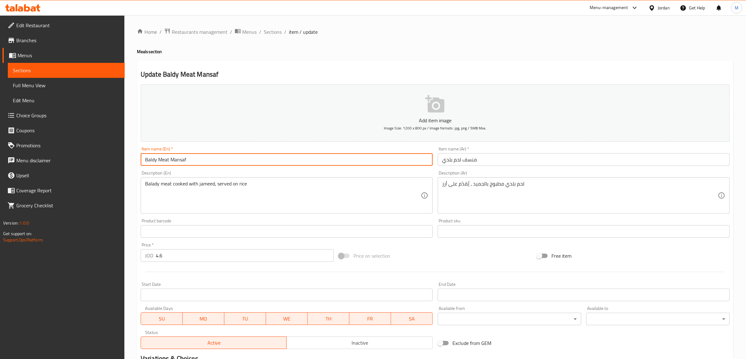
click at [155, 162] on input "Baldy Meat Mansaf" at bounding box center [287, 159] width 292 height 13
paste input "adi"
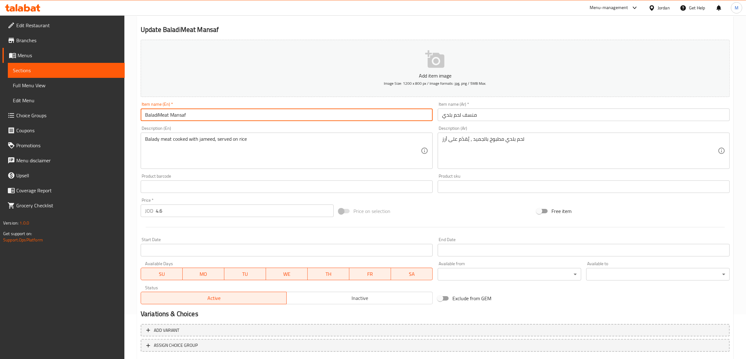
scroll to position [82, 0]
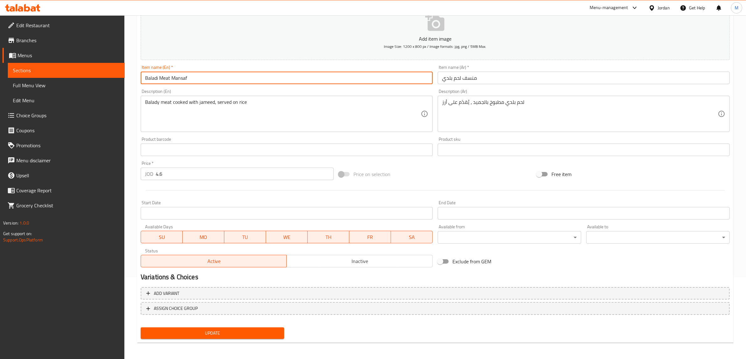
type input "Baladi Meat Mansaf"
click at [190, 331] on span "Update" at bounding box center [212, 334] width 133 height 8
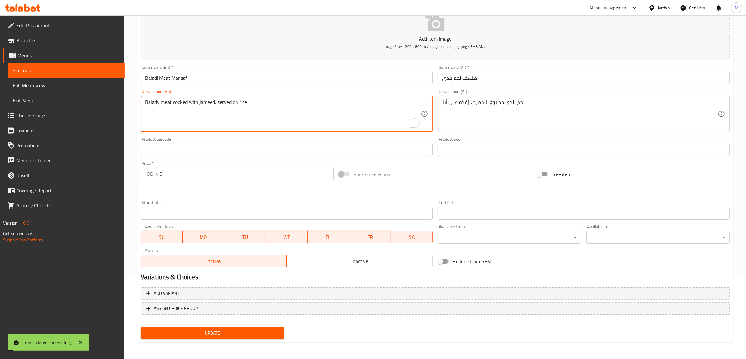
click at [155, 104] on textarea "Balady meat cooked with jameed, served on rice" at bounding box center [283, 114] width 276 height 30
paste textarea "i"
type textarea "Baladi meat cooked with jameed, served on rice"
click at [188, 334] on span "Update" at bounding box center [212, 334] width 133 height 8
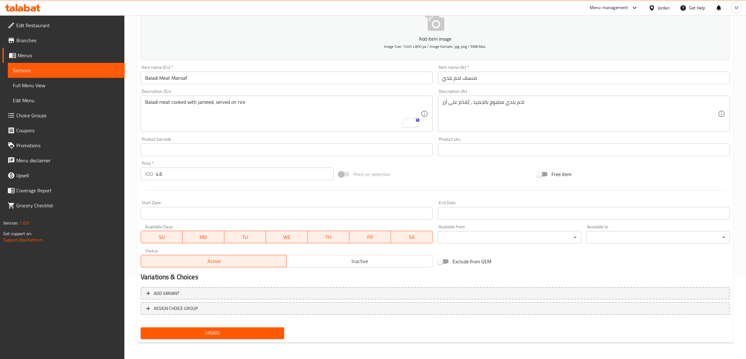
click at [230, 331] on span "Update" at bounding box center [212, 334] width 133 height 8
click at [70, 69] on span "Sections" at bounding box center [66, 71] width 107 height 8
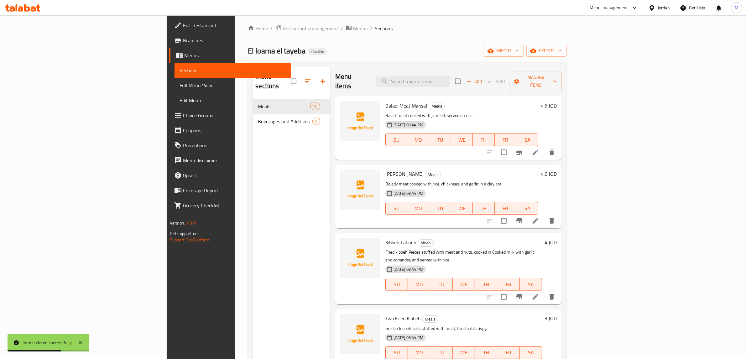
click at [544, 215] on li at bounding box center [535, 220] width 18 height 11
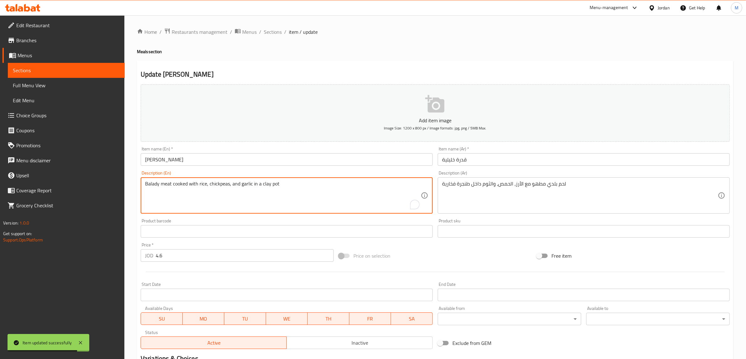
click at [150, 187] on textarea "Balady meat cooked with rice, chickpeas, and garlic in a clay pot" at bounding box center [283, 196] width 276 height 30
paste textarea "i"
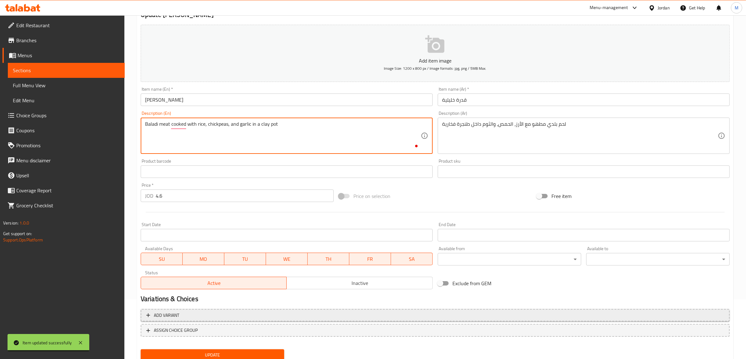
scroll to position [82, 0]
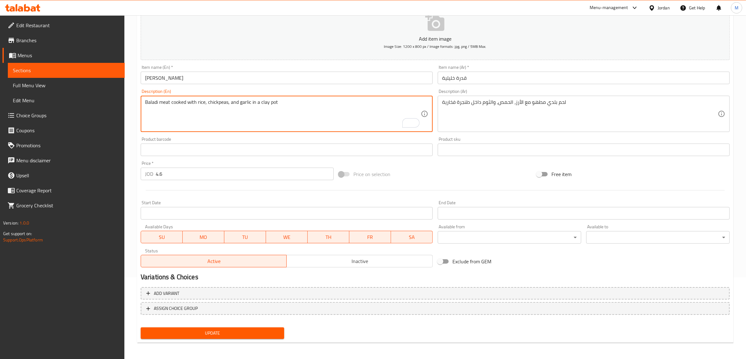
type textarea "Baladi meat cooked with rice, chickpeas, and garlic in a clay pot"
click at [219, 337] on button "Update" at bounding box center [212, 334] width 143 height 12
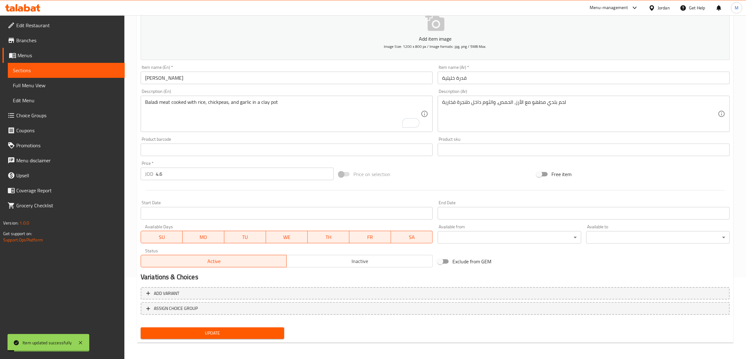
click at [38, 72] on span "Sections" at bounding box center [66, 71] width 107 height 8
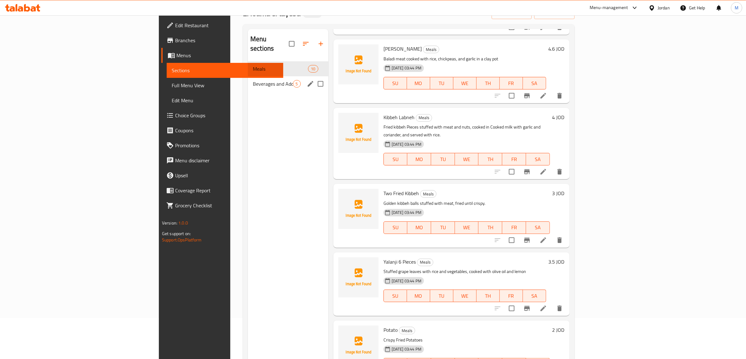
scroll to position [3, 0]
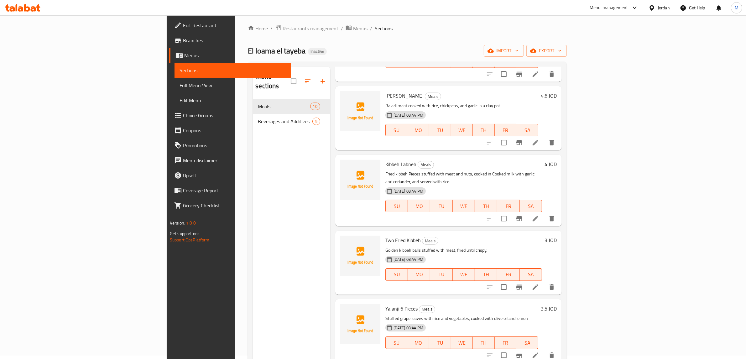
click at [539, 284] on icon at bounding box center [535, 288] width 8 height 8
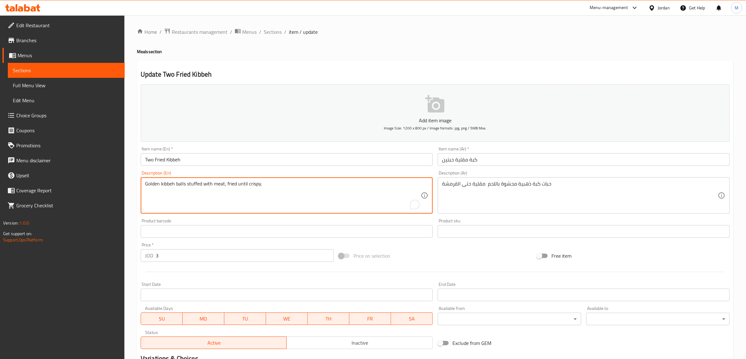
click at [182, 184] on textarea "Golden kibbeh balls stuffed with meat, fried until crispy." at bounding box center [283, 196] width 276 height 30
paste textarea "Pieces"
type textarea "Golden kibbeh Pieces stuffed with meat, fried until crispy."
click at [153, 160] on input "Two Fried Kibbeh" at bounding box center [287, 159] width 292 height 13
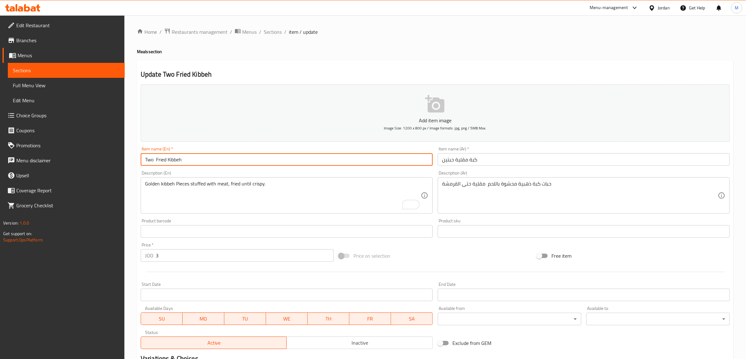
paste input "Pieces"
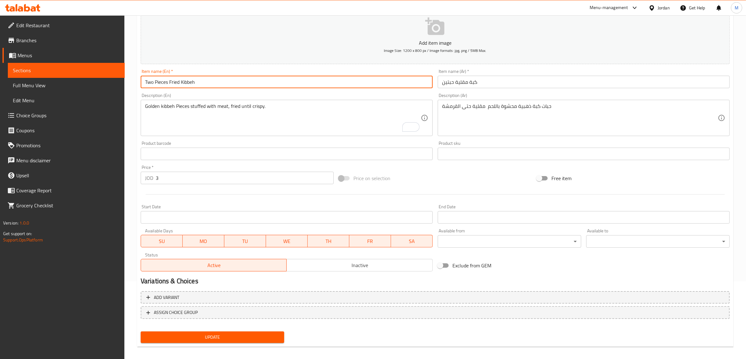
scroll to position [82, 0]
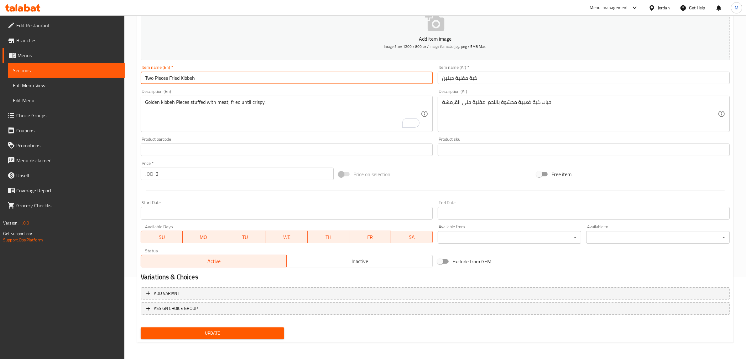
type input "Two Pieces Fried Kibbeh"
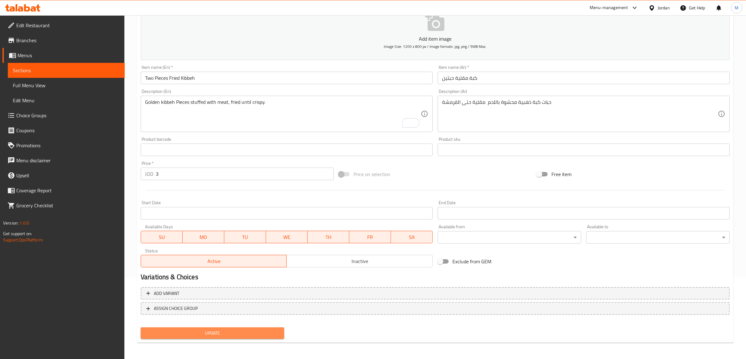
click at [216, 334] on span "Update" at bounding box center [212, 334] width 133 height 8
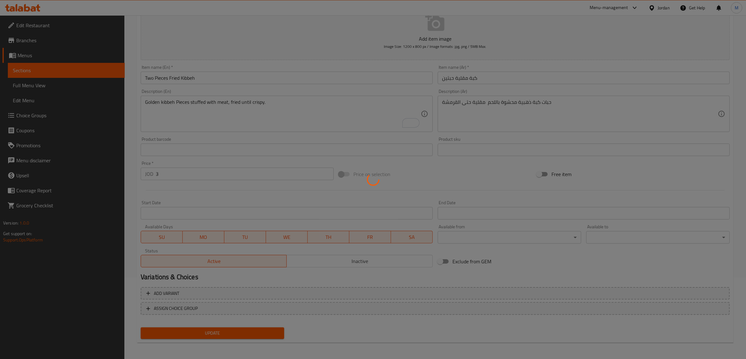
click at [216, 334] on div at bounding box center [373, 179] width 746 height 359
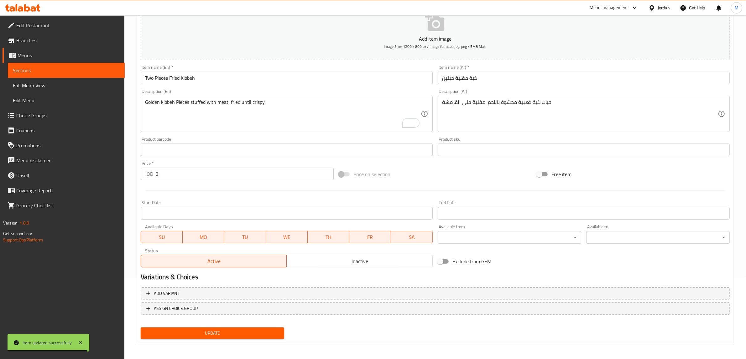
click at [55, 71] on span "Sections" at bounding box center [66, 71] width 107 height 8
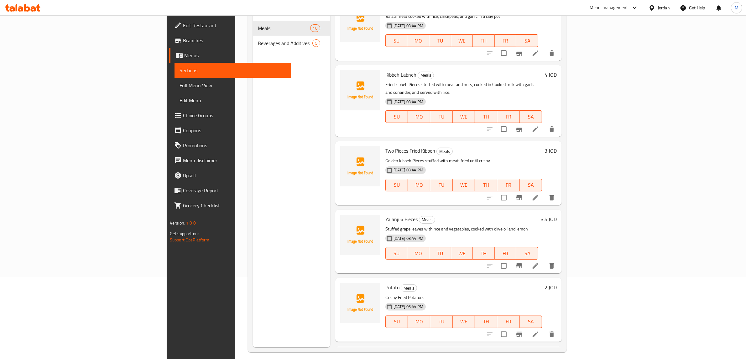
scroll to position [157, 0]
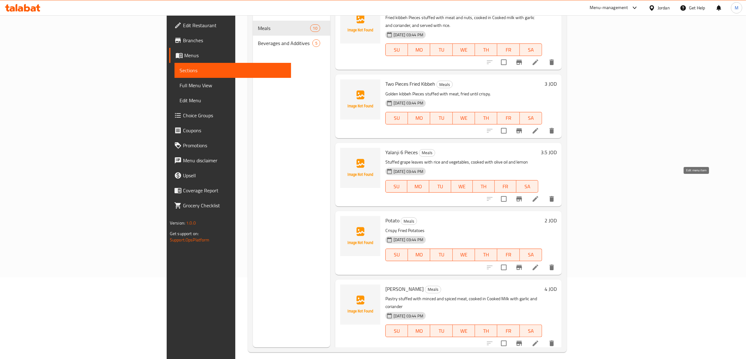
click at [539, 195] on icon at bounding box center [535, 199] width 8 height 8
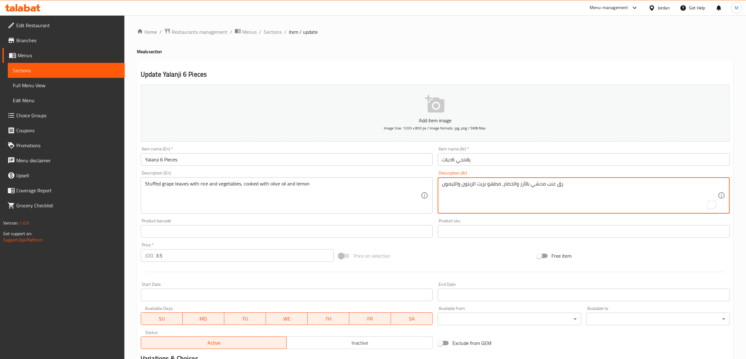
click at [565, 185] on textarea "رق عنب محشي بالأرز والخضار، مطهو بزيت الزيتون والليمون" at bounding box center [580, 196] width 276 height 30
click at [718, 189] on div "رق عنب محشي بالأرز والخضار، مطهو بزيت الزيتون والليمون Description (Ar)" at bounding box center [583, 196] width 292 height 36
click at [718, 187] on div "رق عنب محشي بالأرز والخضار، مطهو بزيت الزيتون والليمون Description (Ar)" at bounding box center [583, 196] width 292 height 36
click at [717, 185] on textarea "رق عنب محشي بالأرز والخضار، مطهو بزيت الزيتون والليمون" at bounding box center [580, 196] width 276 height 30
click at [543, 186] on textarea "رق عنب محشي بالأرز والخضار، مطهو بزيت الزيتون والليمون" at bounding box center [580, 196] width 276 height 30
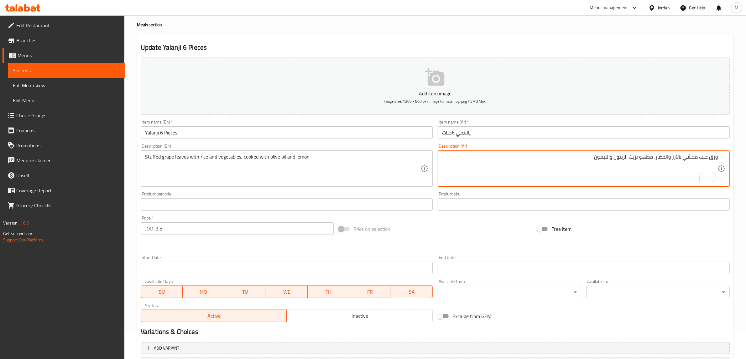
scroll to position [82, 0]
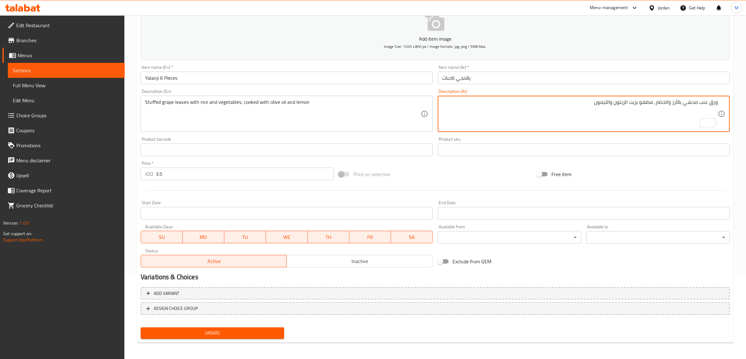
type textarea "ورق عنب محشي بالأرز والخضار، مطهو بزيت الزيتون والليمون"
click at [196, 338] on button "Update" at bounding box center [212, 334] width 143 height 12
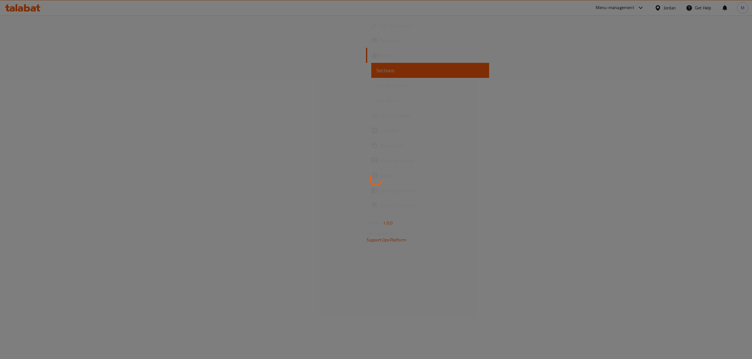
click at [41, 87] on div at bounding box center [376, 179] width 752 height 359
click at [41, 88] on div at bounding box center [376, 179] width 752 height 359
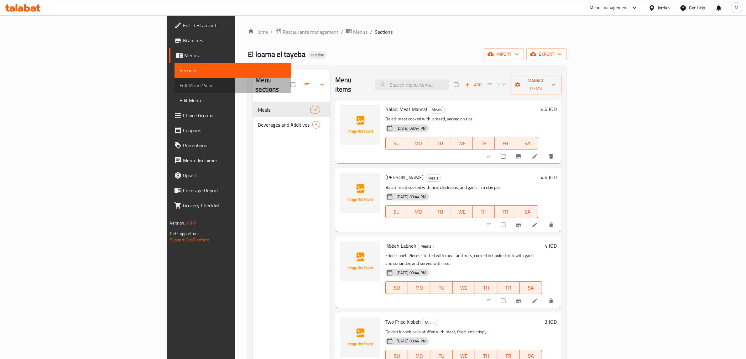
click at [179, 88] on span "Full Menu View" at bounding box center [232, 86] width 107 height 8
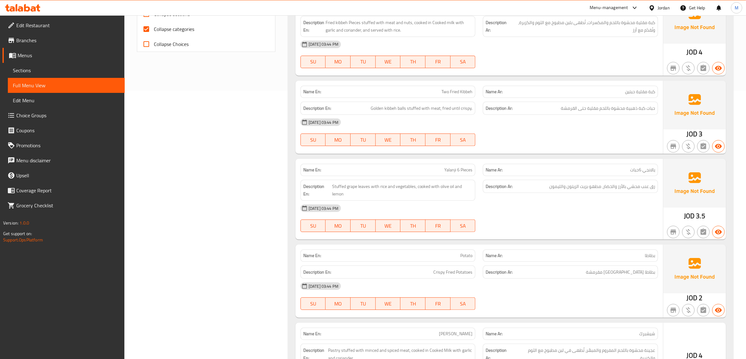
scroll to position [274, 0]
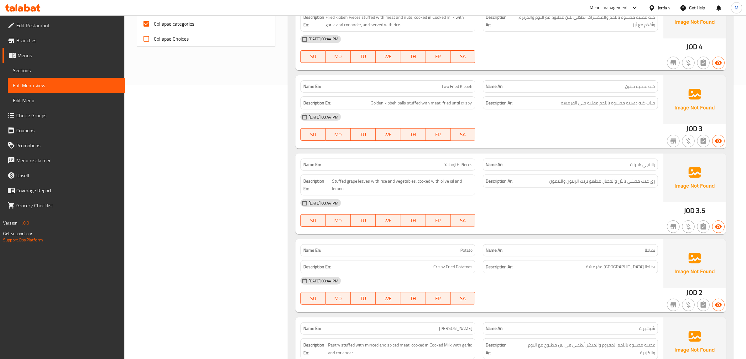
click at [468, 84] on span "Two Fried Kibbeh" at bounding box center [456, 86] width 31 height 7
copy span "Two Fried Kibbeh"
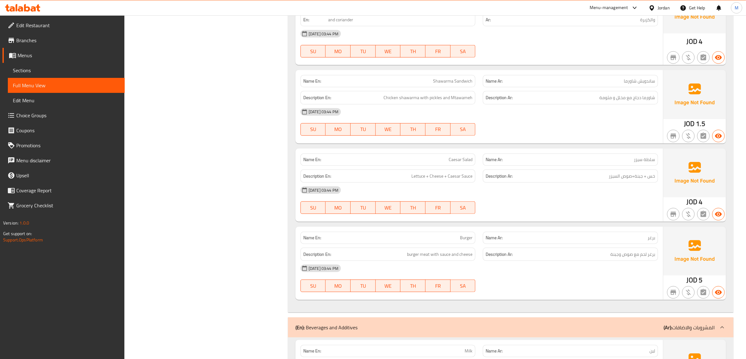
scroll to position [587, 0]
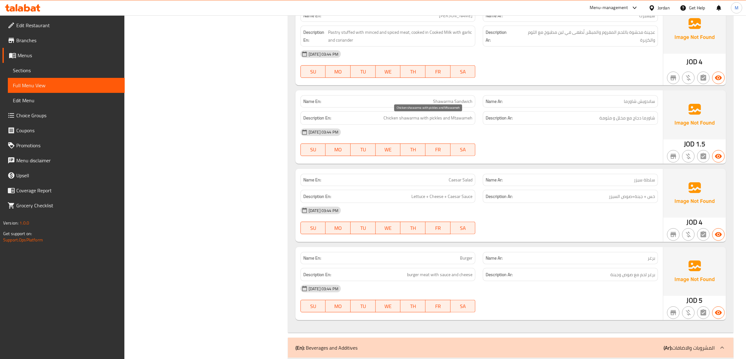
click at [459, 120] on span "Chicken shawarma with pickles and Mtawameh" at bounding box center [427, 118] width 89 height 8
click at [459, 177] on span "Caesar Salad" at bounding box center [460, 180] width 24 height 7
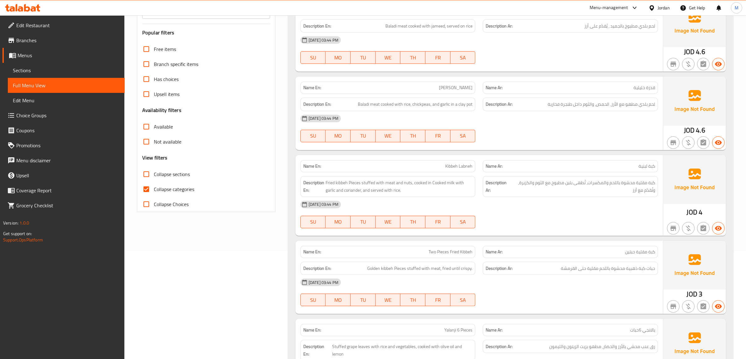
scroll to position [0, 0]
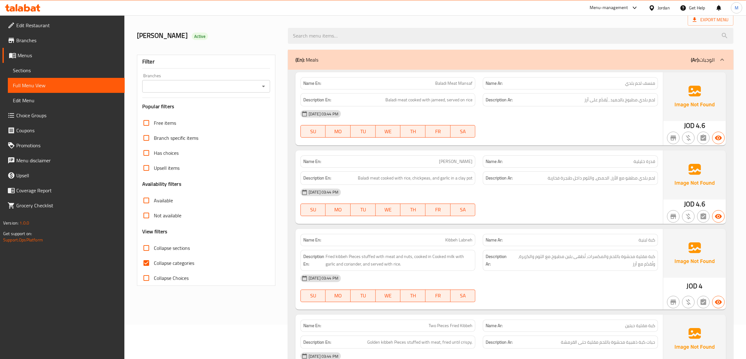
scroll to position [78, 0]
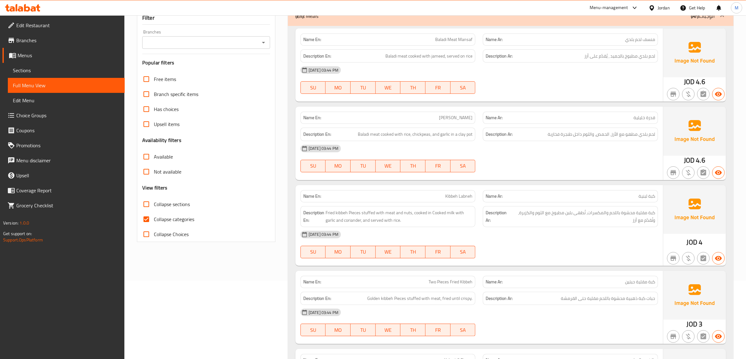
click at [147, 219] on input "Collapse categories" at bounding box center [146, 219] width 15 height 15
checkbox input "false"
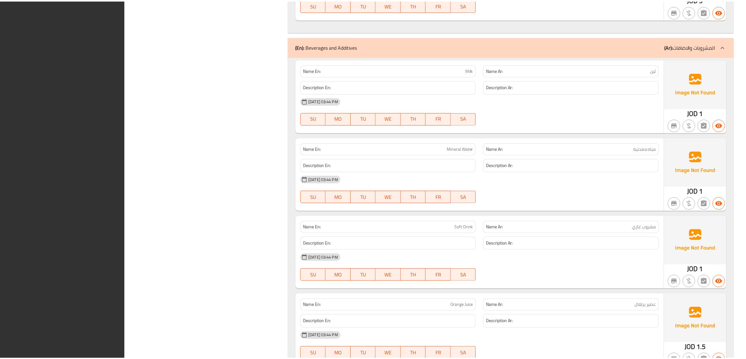
scroll to position [1001, 0]
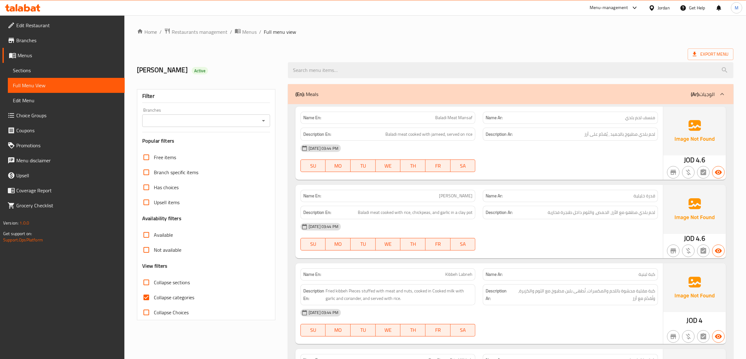
click at [152, 302] on input "Collapse categories" at bounding box center [146, 297] width 15 height 15
checkbox input "false"
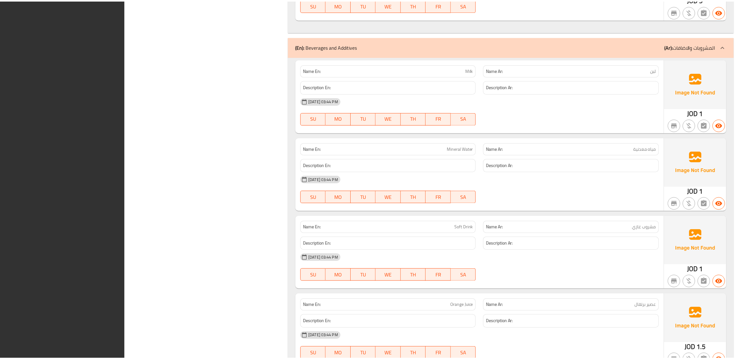
scroll to position [1001, 0]
